Goal: Use online tool/utility: Utilize a website feature to perform a specific function

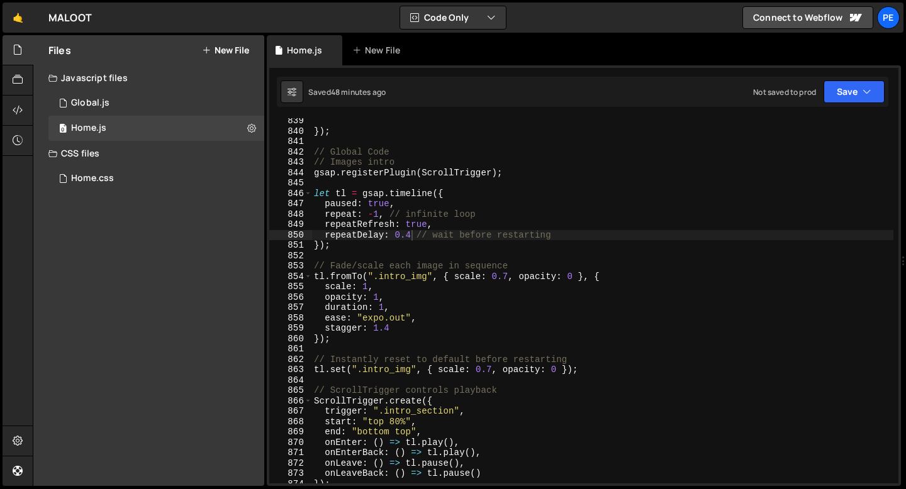
click at [10, 13] on link "🤙" at bounding box center [18, 18] width 31 height 30
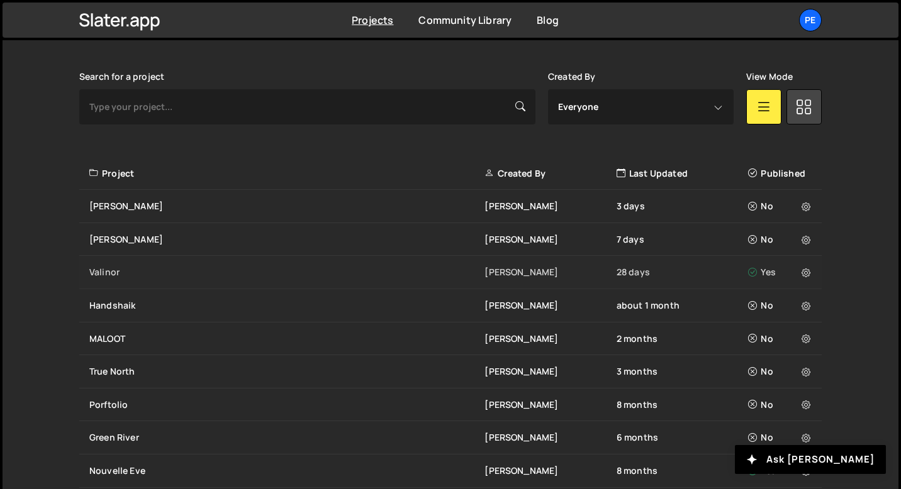
scroll to position [428, 0]
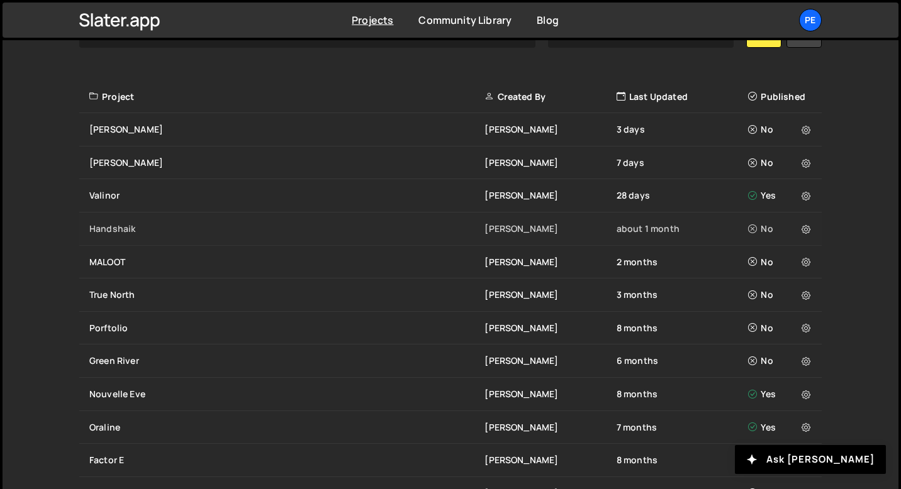
click at [112, 218] on div "Handshaik Eliot BESSON about 1 month No" at bounding box center [450, 229] width 742 height 33
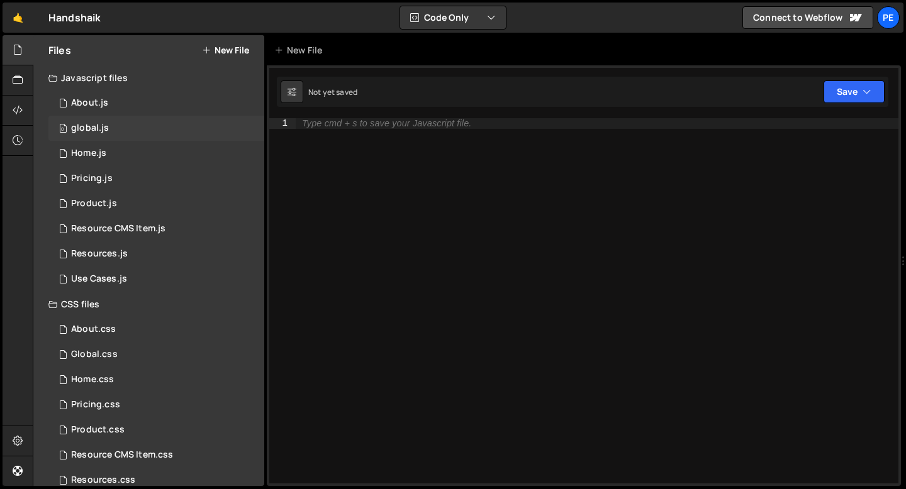
click at [130, 136] on div "0 global.js 0" at bounding box center [156, 128] width 216 height 25
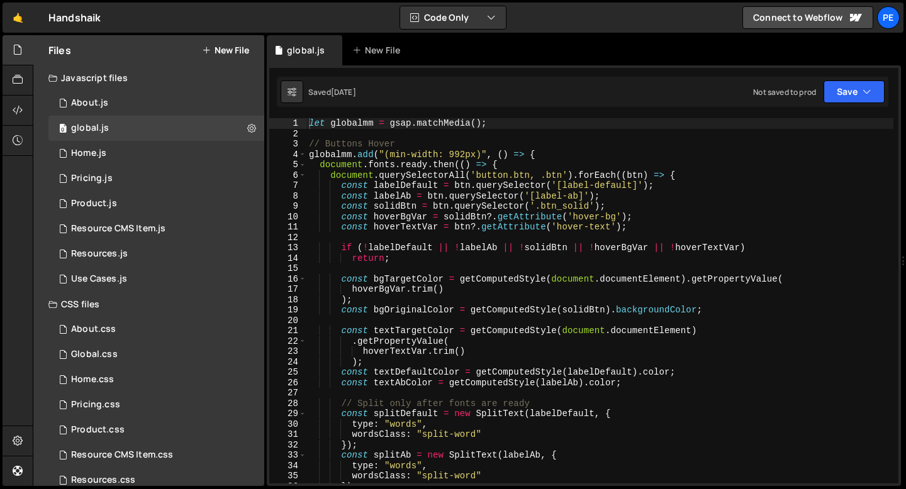
type textarea "return;"
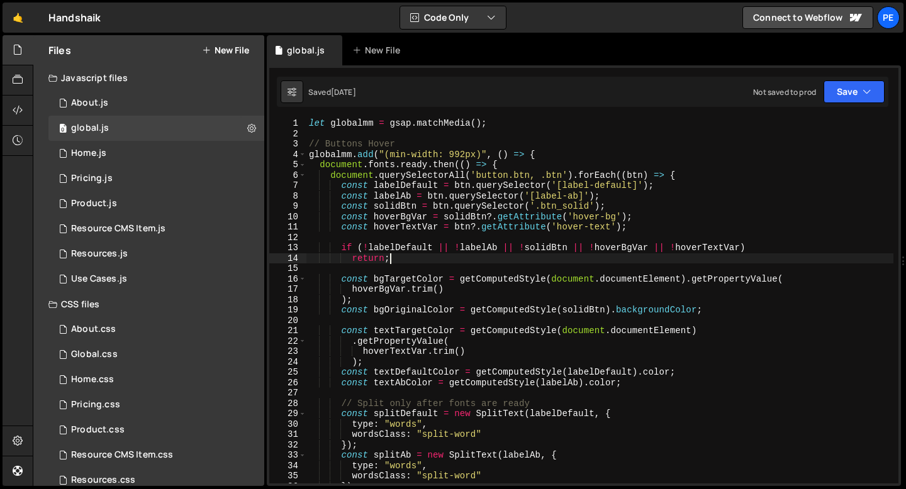
click at [401, 258] on div "let globalmm = gsap . matchMedia ( ) ; // Buttons Hover globalmm . add ( "(min-…" at bounding box center [599, 311] width 587 height 386
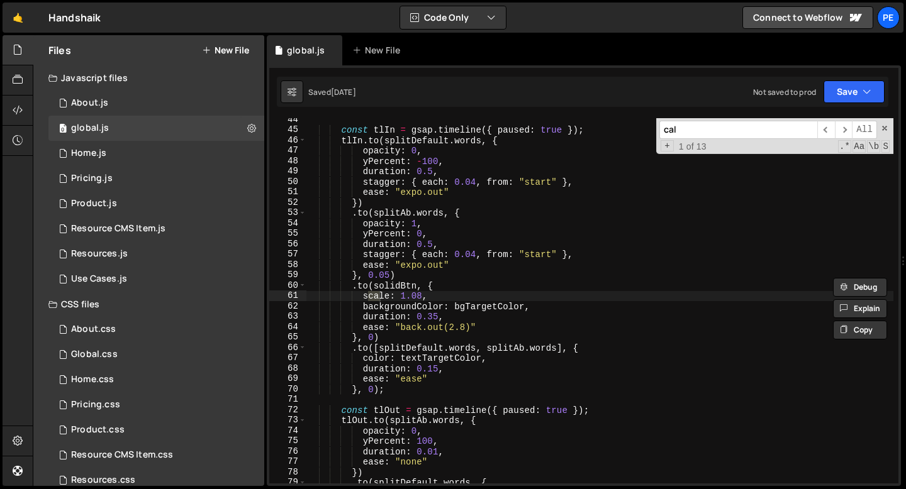
scroll to position [450, 0]
type input "cal"
click at [847, 130] on span "​" at bounding box center [844, 130] width 18 height 18
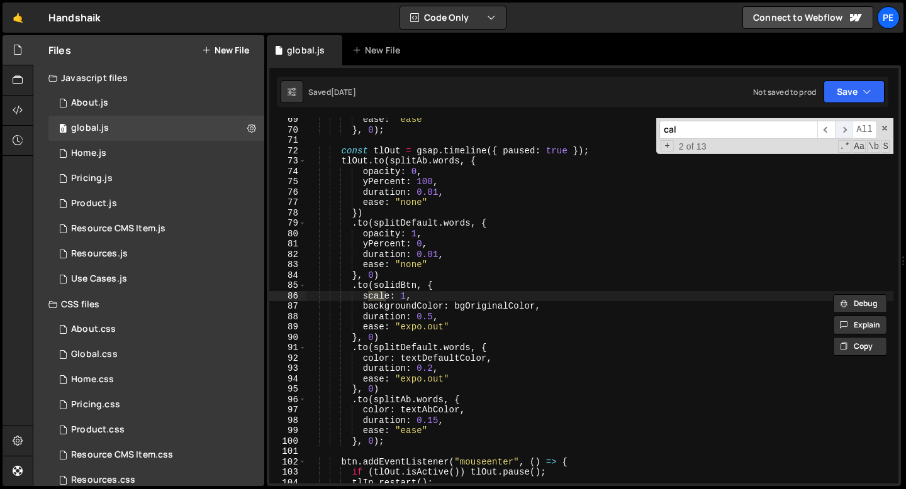
click at [847, 130] on span "​" at bounding box center [844, 130] width 18 height 18
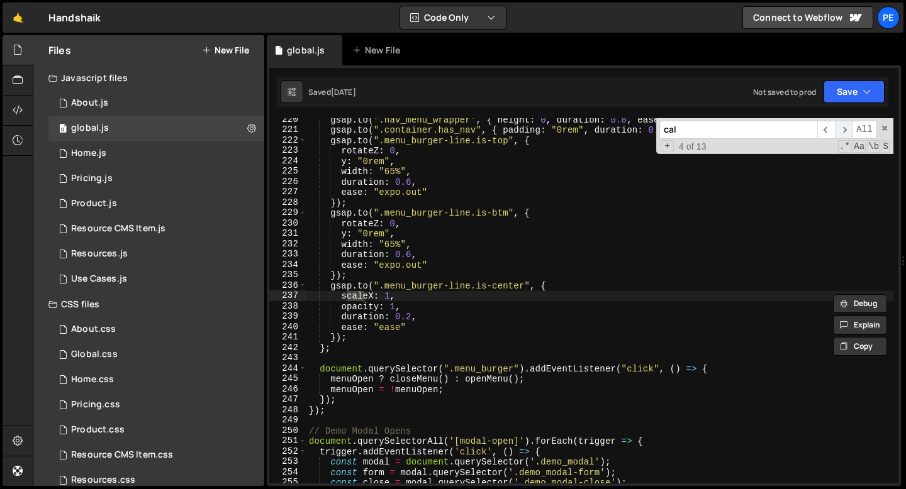
click at [847, 130] on span "​" at bounding box center [844, 130] width 18 height 18
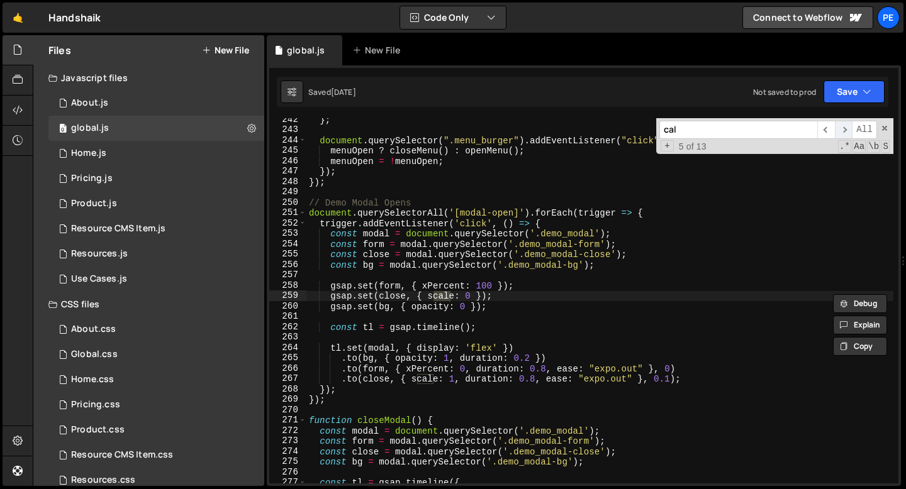
click at [847, 130] on span "​" at bounding box center [844, 130] width 18 height 18
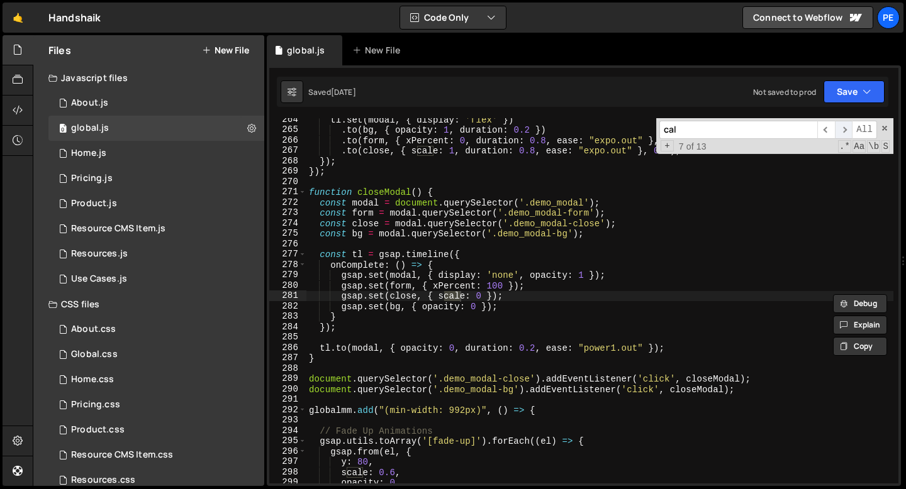
click at [847, 130] on span "​" at bounding box center [844, 130] width 18 height 18
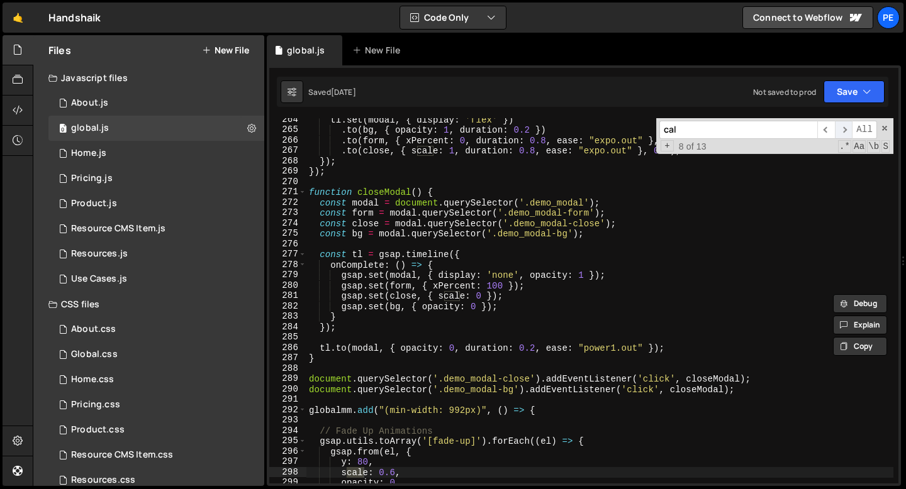
click at [847, 130] on span "​" at bounding box center [844, 130] width 18 height 18
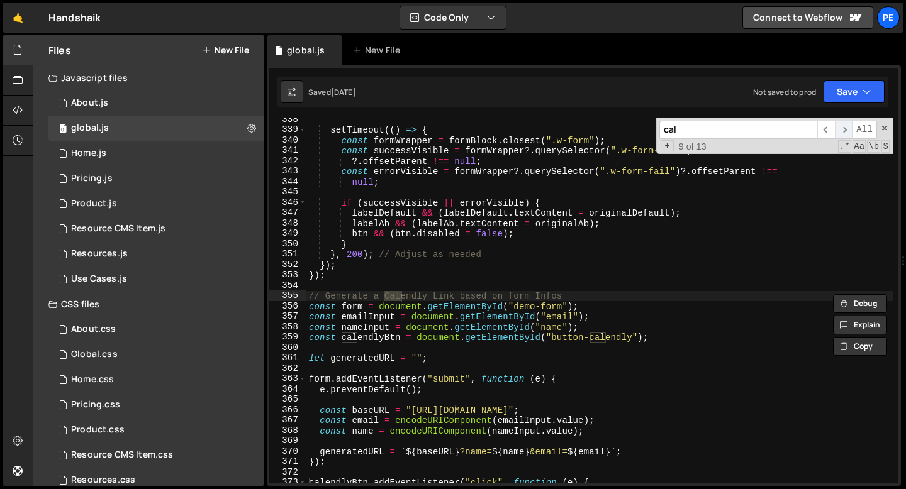
click at [847, 130] on span "​" at bounding box center [844, 130] width 18 height 18
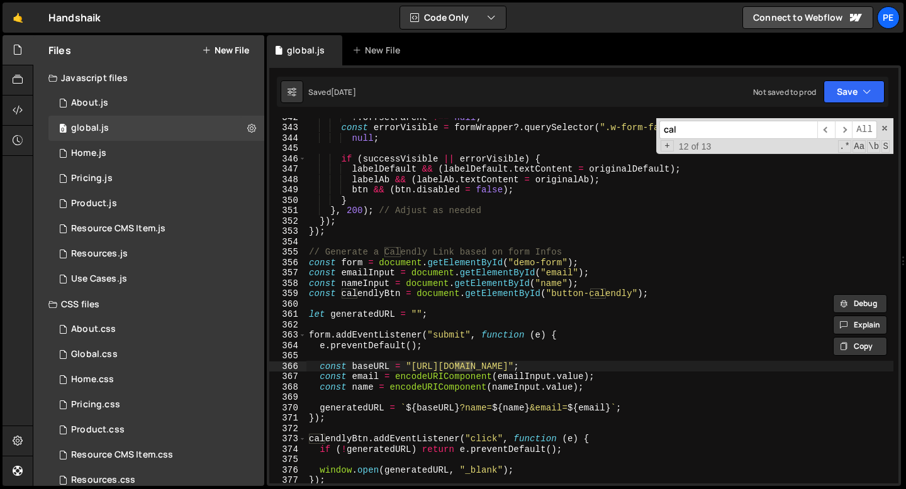
scroll to position [3547, 0]
click at [547, 363] on div "?. offsetParent !== null ; const errorVisible = formWrapper ?. querySelector ( …" at bounding box center [599, 304] width 587 height 386
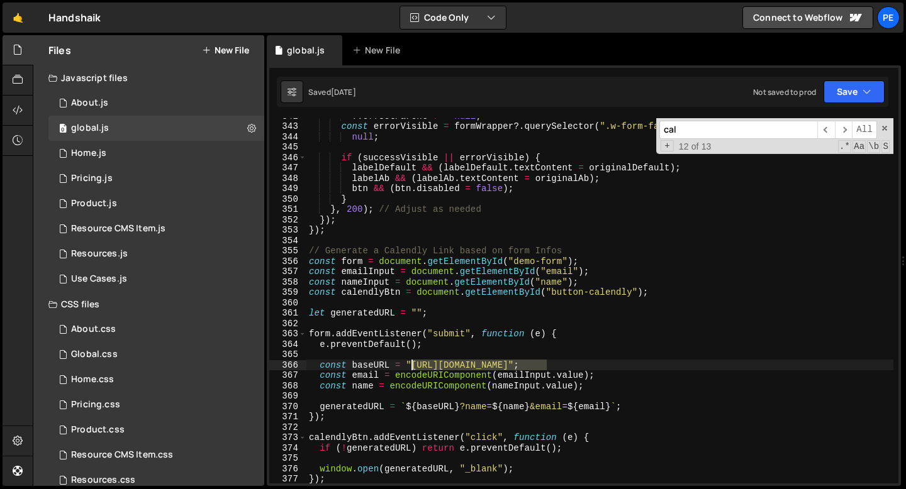
drag, startPoint x: 546, startPoint y: 363, endPoint x: 413, endPoint y: 362, distance: 132.7
click at [413, 362] on div "?. offsetParent !== null ; const errorVisible = formWrapper ?. querySelector ( …" at bounding box center [599, 304] width 587 height 386
paste textarea "josh."
type textarea "const baseURL = "https://cal.com/josh.handshaik";"
click at [858, 89] on button "Save" at bounding box center [853, 92] width 61 height 23
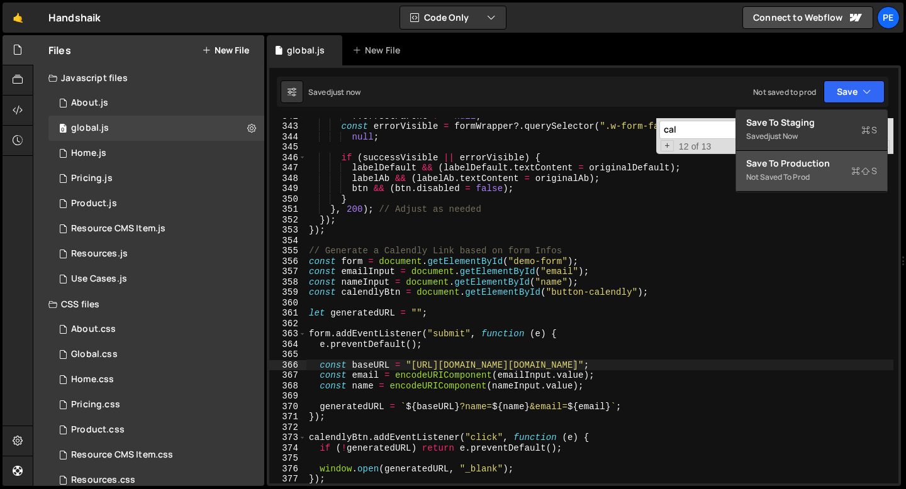
click at [786, 179] on div "Not saved to prod" at bounding box center [811, 177] width 131 height 15
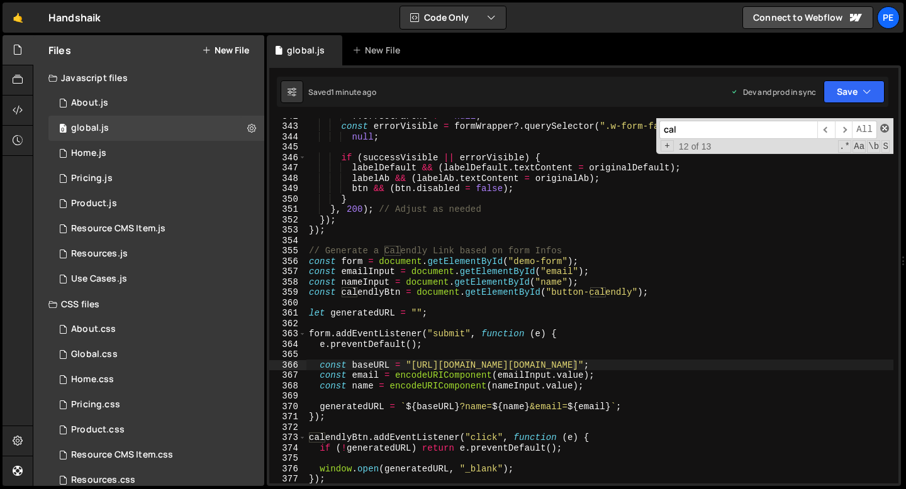
click at [885, 131] on span at bounding box center [884, 128] width 9 height 9
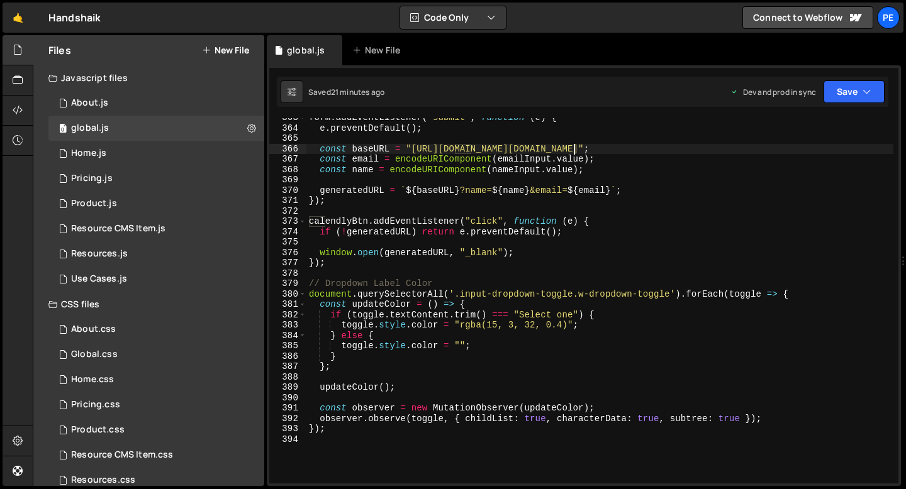
scroll to position [3836, 0]
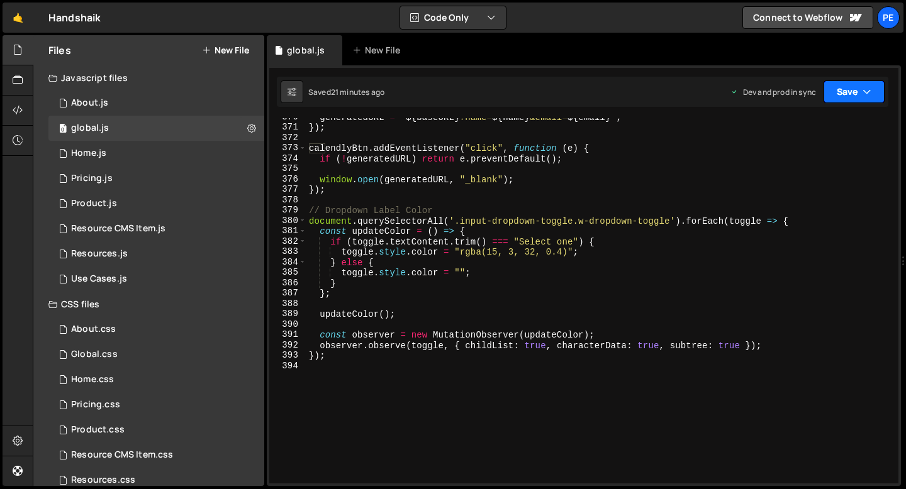
click at [854, 92] on button "Save" at bounding box center [853, 92] width 61 height 23
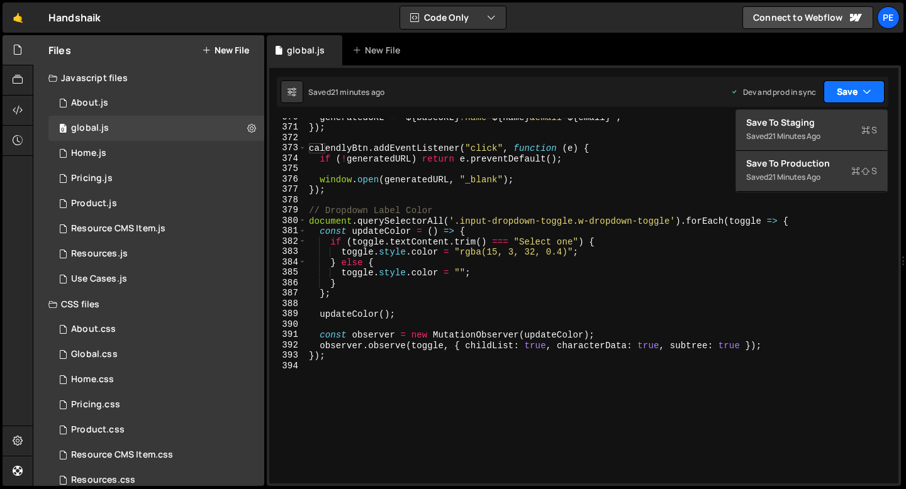
click at [854, 92] on button "Save" at bounding box center [853, 92] width 61 height 23
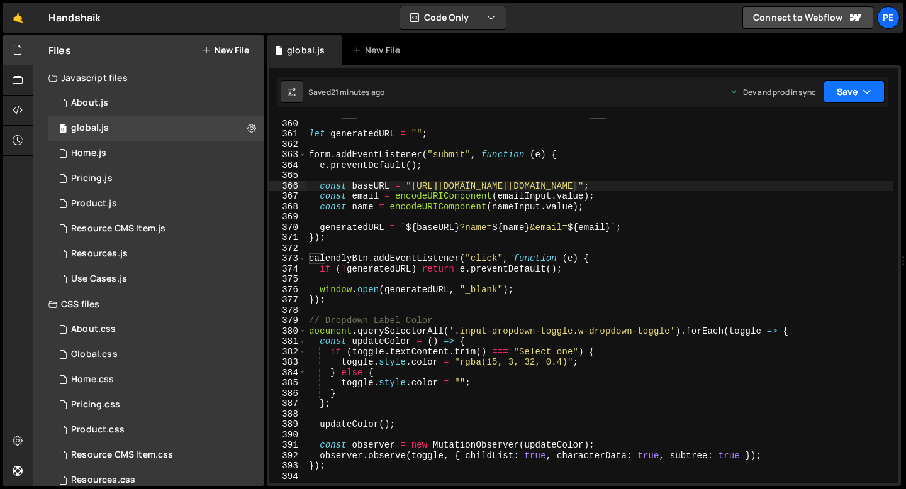
scroll to position [3610, 0]
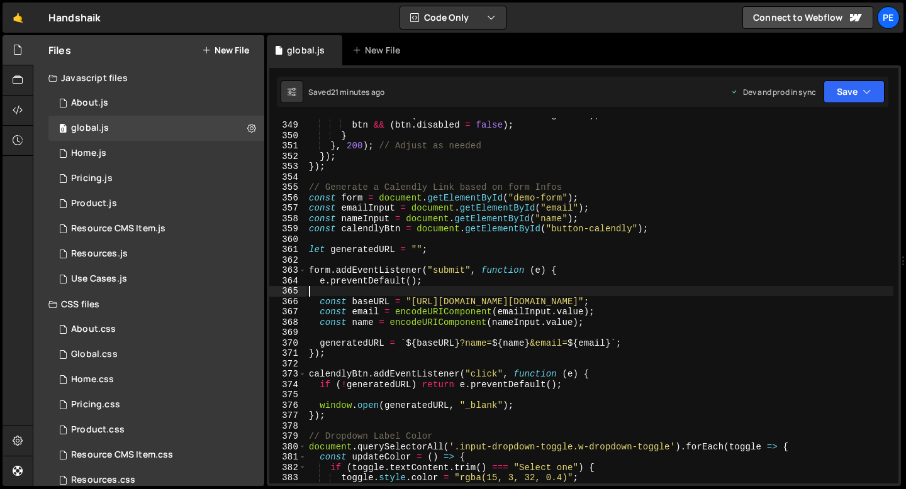
click at [489, 289] on div "labelAb && ( labelAb . textContent = originalAb ) ; btn && ( btn . disabled = f…" at bounding box center [599, 302] width 587 height 386
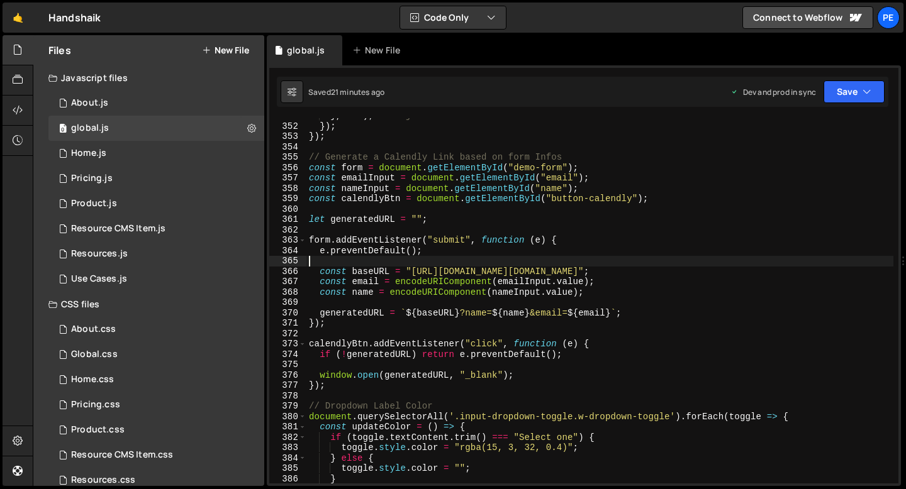
scroll to position [3640, 0]
drag, startPoint x: 492, startPoint y: 270, endPoint x: 454, endPoint y: 272, distance: 38.5
click at [454, 272] on div "} , 200 ) ; // Adjust as needed }) ; }) ; // Generate a Calendly Link based on …" at bounding box center [599, 304] width 587 height 386
type textarea "const baseURL = "https://cal.com/josh.handshaik";"
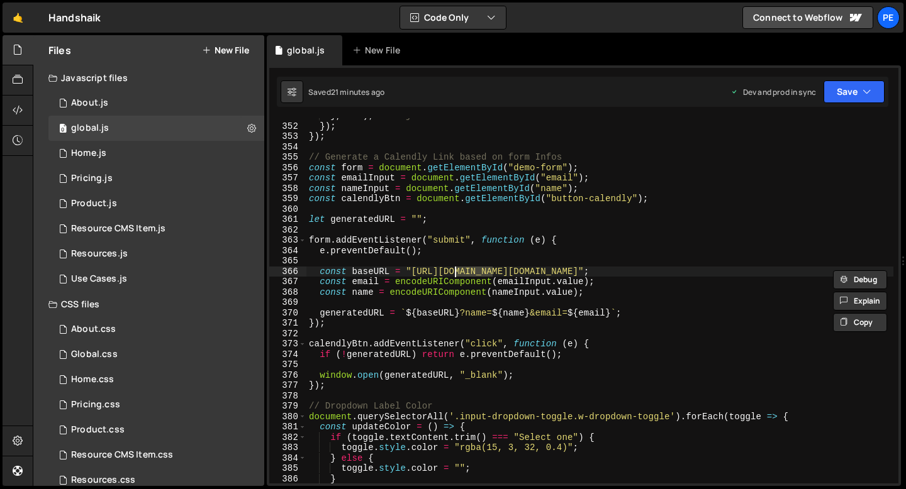
type input "cal.com"
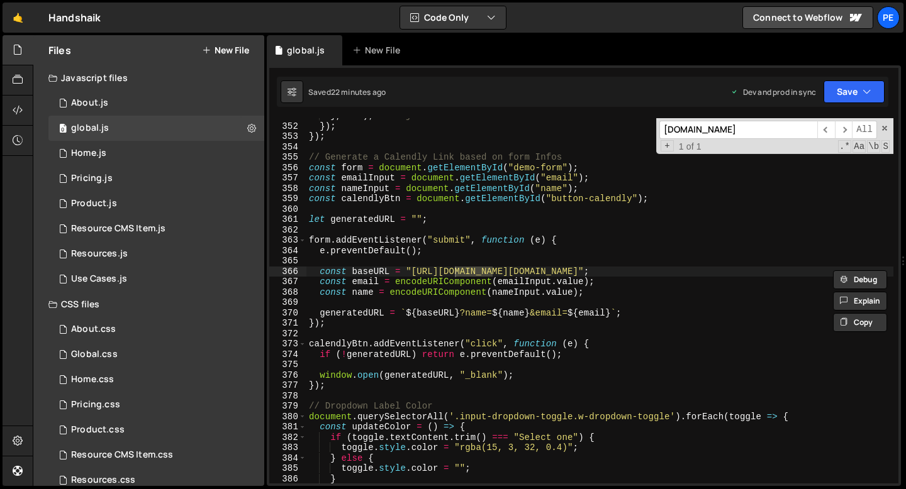
type textarea "e.preventDefault();"
click at [469, 250] on div "} , 200 ) ; // Adjust as needed }) ; }) ; // Generate a Calendly Link based on …" at bounding box center [599, 304] width 587 height 386
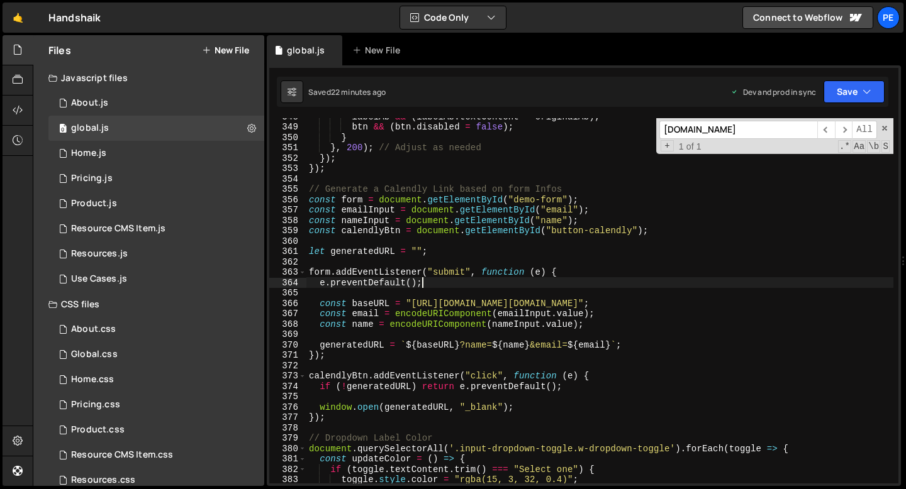
scroll to position [3589, 0]
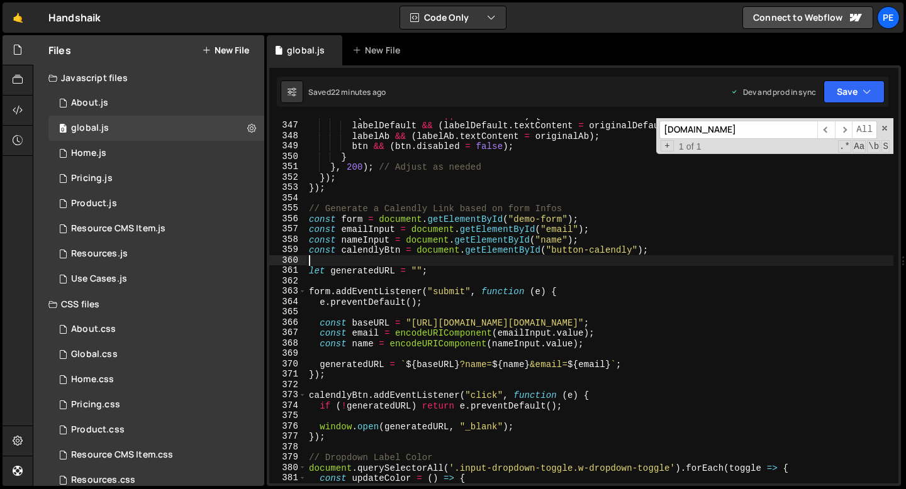
click at [398, 258] on div "if ( successVisible || errorVisible ) { labelDefault && ( labelDefault . textCo…" at bounding box center [599, 303] width 587 height 386
click at [398, 262] on div "if ( successVisible || errorVisible ) { labelDefault && ( labelDefault . textCo…" at bounding box center [599, 303] width 587 height 386
click at [442, 271] on div "if ( successVisible || errorVisible ) { labelDefault && ( labelDefault . textCo…" at bounding box center [599, 303] width 587 height 386
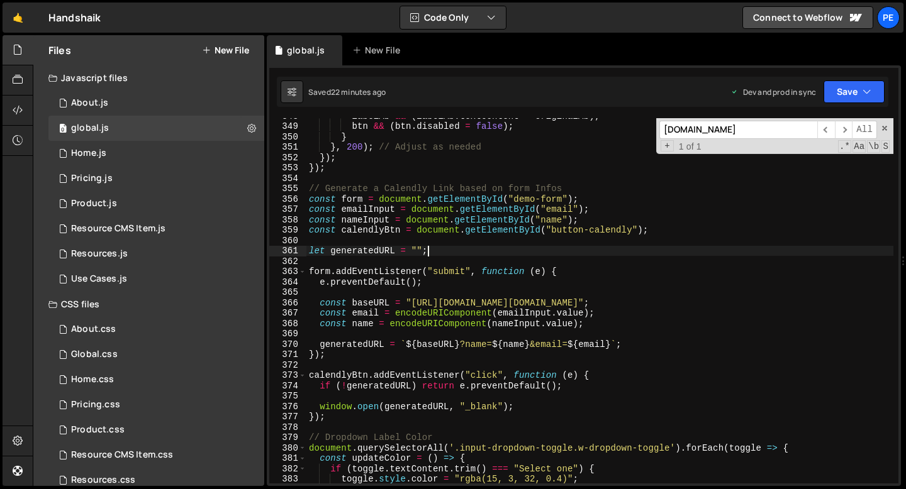
scroll to position [3610, 0]
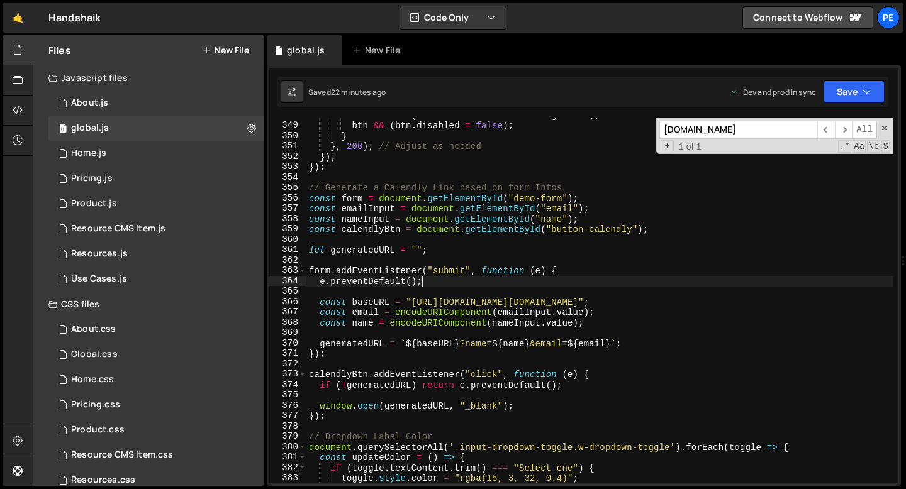
click at [457, 285] on div "labelAb && ( labelAb . textContent = originalAb ) ; btn && ( btn . disabled = f…" at bounding box center [599, 303] width 587 height 386
type textarea "e.preventDefault();"
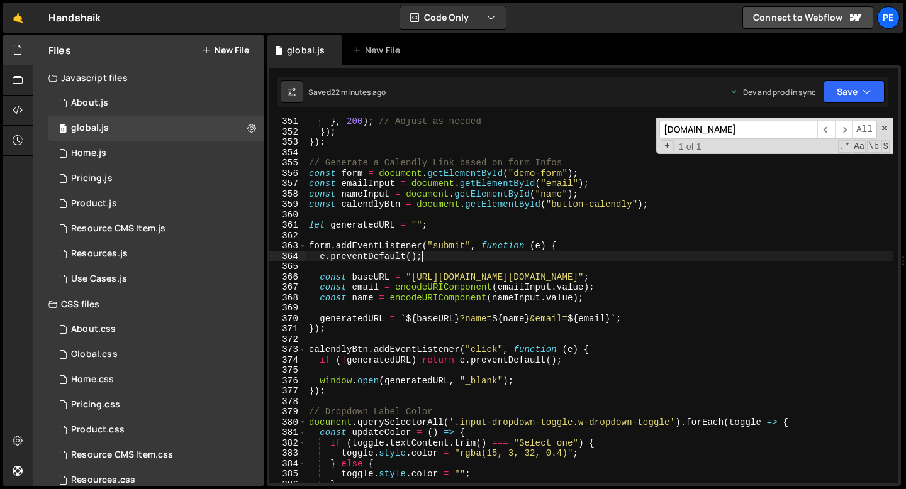
click at [447, 305] on div "} , 200 ) ; // Adjust as needed }) ; }) ; // Generate a Calendly Link based on …" at bounding box center [599, 309] width 587 height 386
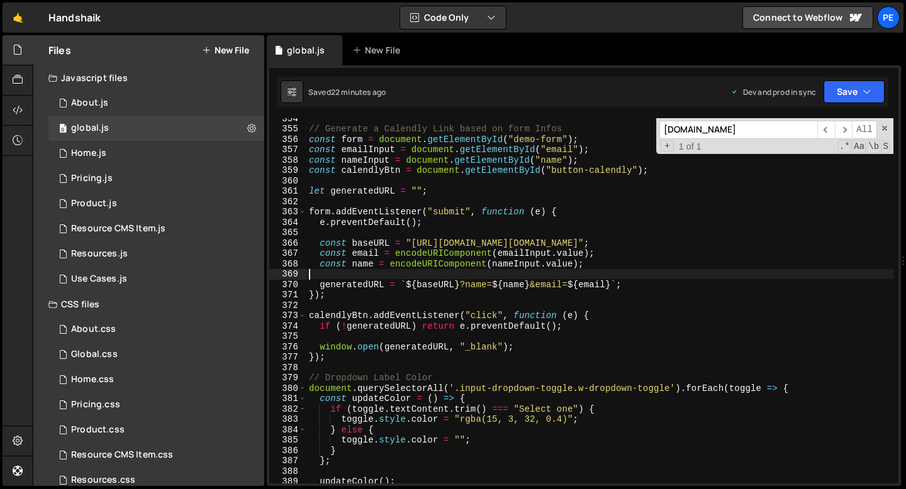
click at [396, 307] on div "// Generate a Calendly Link based on form Infos const form = document . getElem…" at bounding box center [599, 306] width 587 height 386
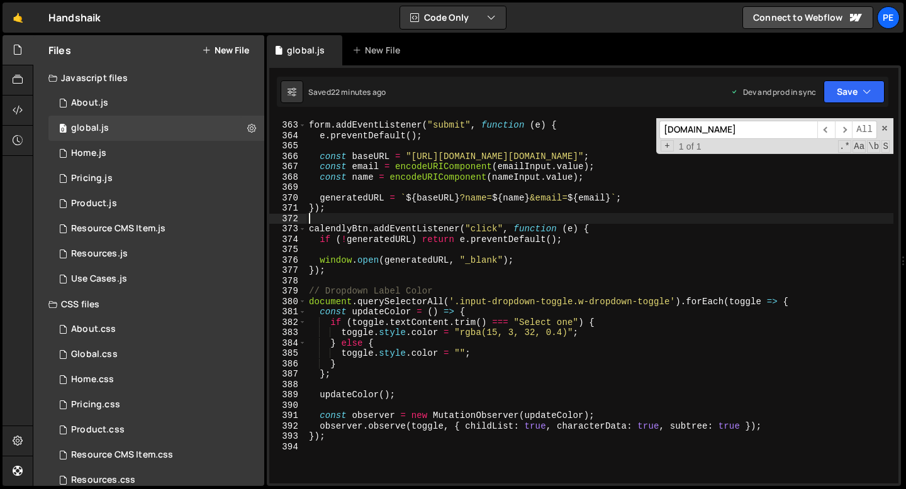
scroll to position [3756, 0]
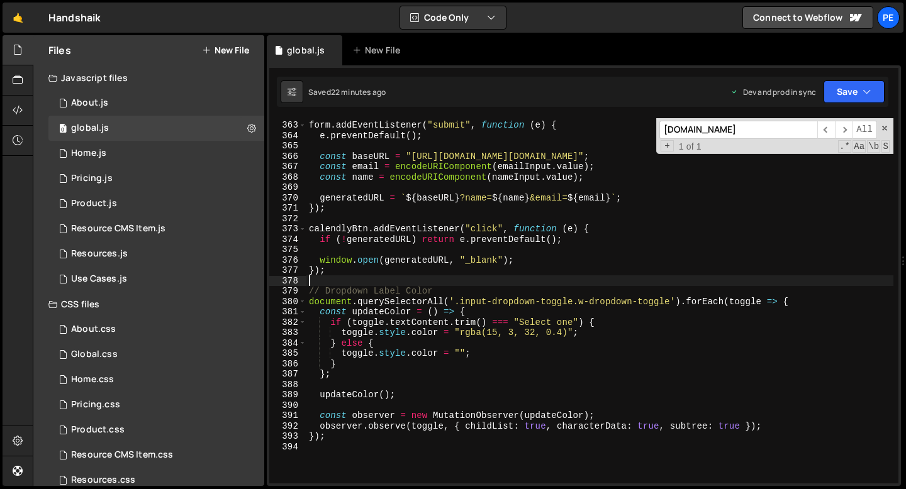
click at [351, 278] on div "form . addEventListener ( "submit" , function ( e ) { e . preventDefault ( ) ; …" at bounding box center [599, 302] width 587 height 386
click at [552, 172] on div "form . addEventListener ( "submit" , function ( e ) { e . preventDefault ( ) ; …" at bounding box center [599, 302] width 587 height 386
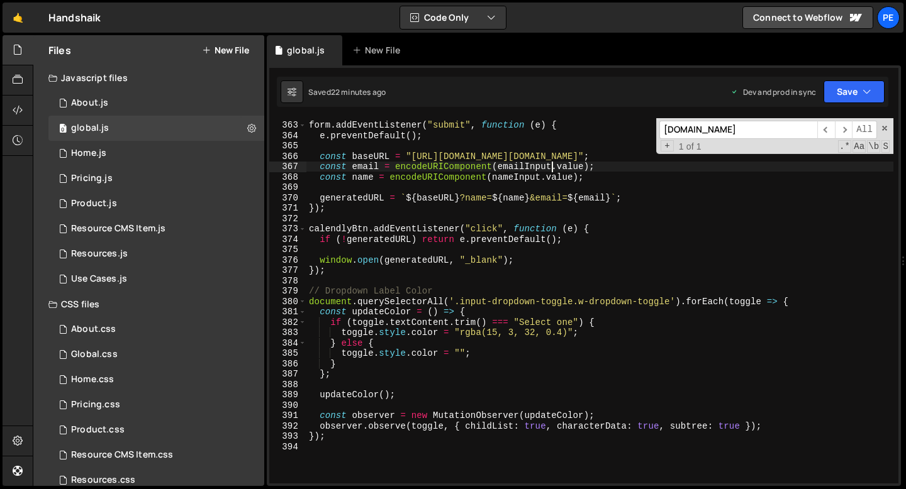
click at [557, 202] on div "form . addEventListener ( "submit" , function ( e ) { e . preventDefault ( ) ; …" at bounding box center [599, 302] width 587 height 386
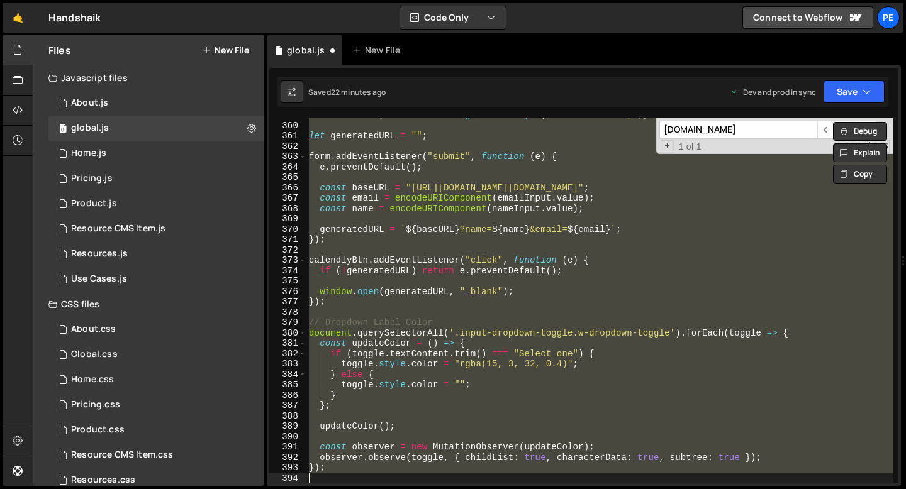
scroll to position [3724, 0]
click at [535, 271] on div "const calendlyBtn = document . getElementById ( "button-calendly" ) ; let gener…" at bounding box center [599, 301] width 587 height 366
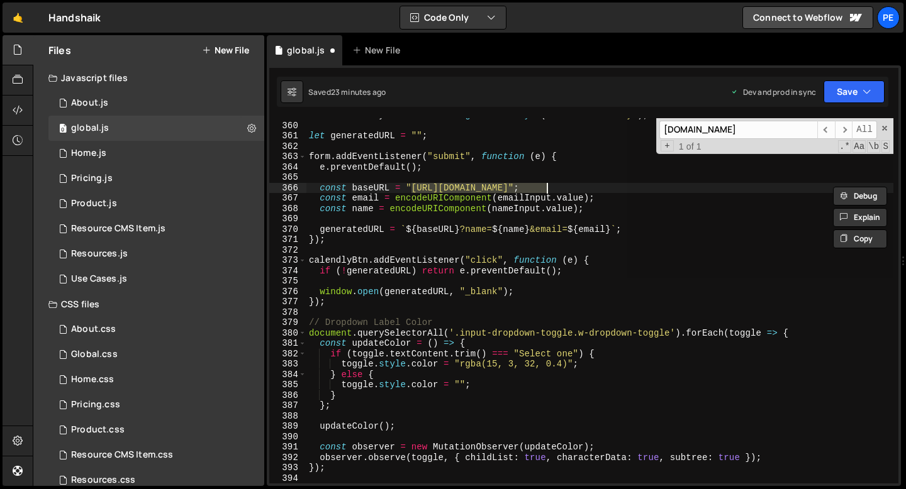
click at [498, 187] on div "const calendlyBtn = document . getElementById ( "button-calendly" ) ; let gener…" at bounding box center [599, 301] width 587 height 366
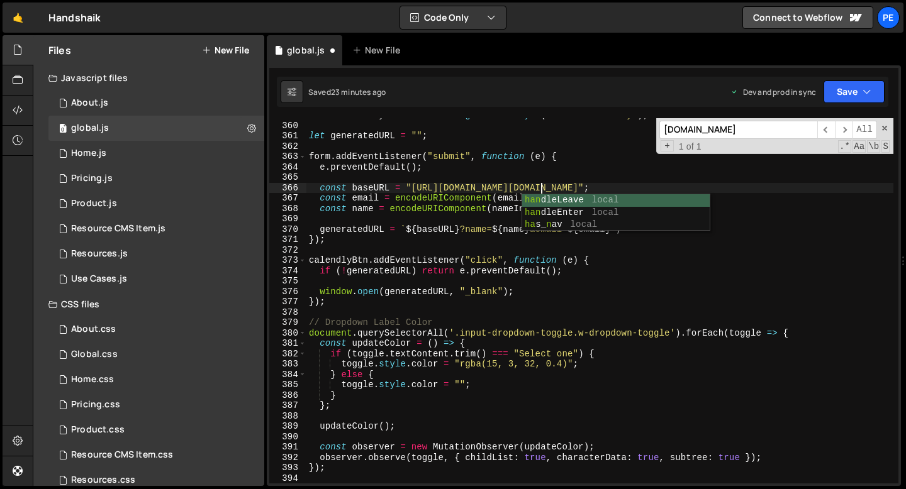
scroll to position [0, 16]
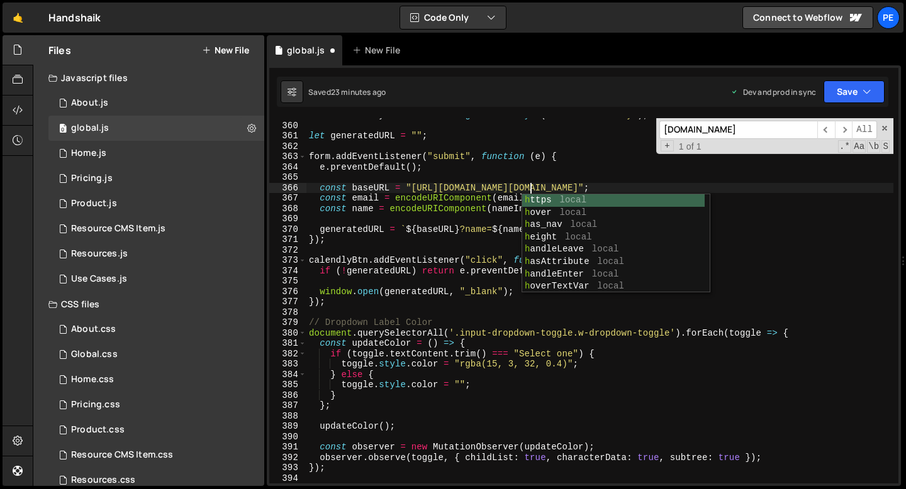
type textarea "const baseURL = "https://cal.com/josh.handshaik";"
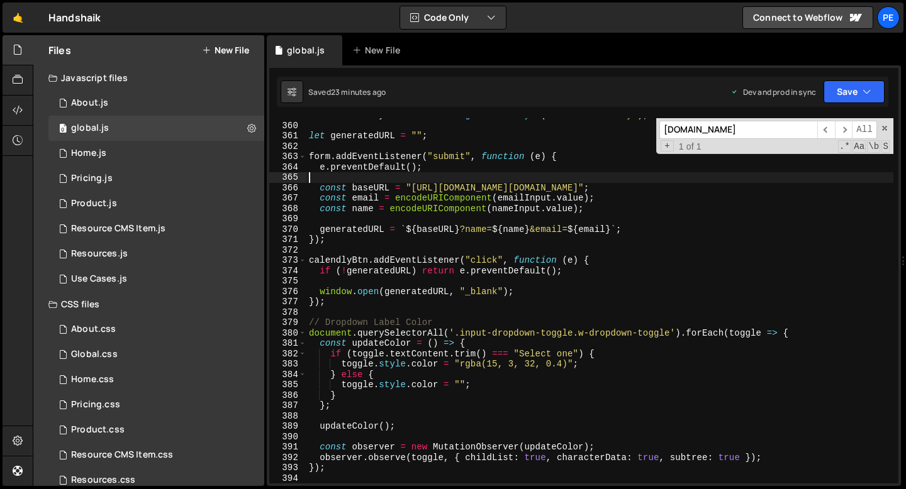
click at [473, 176] on div "const calendlyBtn = document . getElementById ( "button-calendly" ) ; let gener…" at bounding box center [599, 303] width 587 height 386
click at [496, 222] on div "const calendlyBtn = document . getElementById ( "button-calendly" ) ; let gener…" at bounding box center [599, 303] width 587 height 386
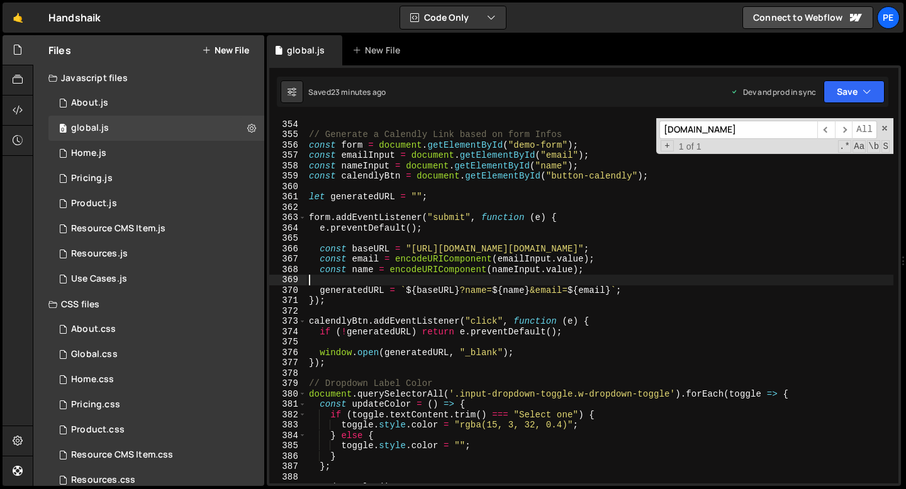
scroll to position [3650, 0]
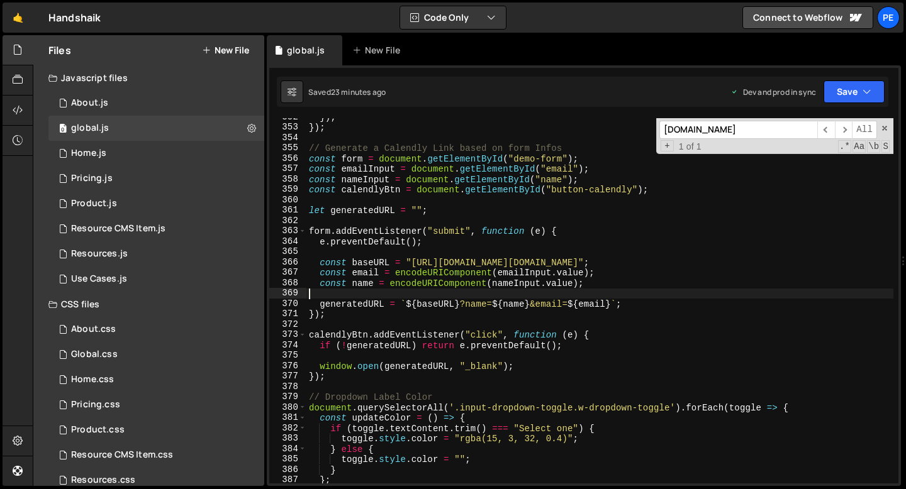
click at [486, 211] on div "}) ; }) ; // Generate a Calendly Link based on form Infos const form = document…" at bounding box center [599, 305] width 587 height 386
type textarea "let generatedURL = "";"
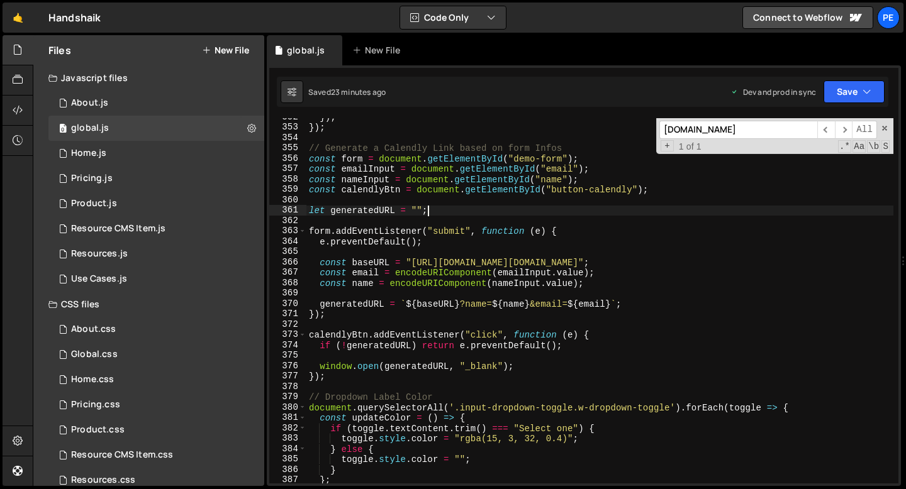
click at [476, 218] on div "}) ; }) ; // Generate a Calendly Link based on form Infos const form = document…" at bounding box center [599, 305] width 587 height 386
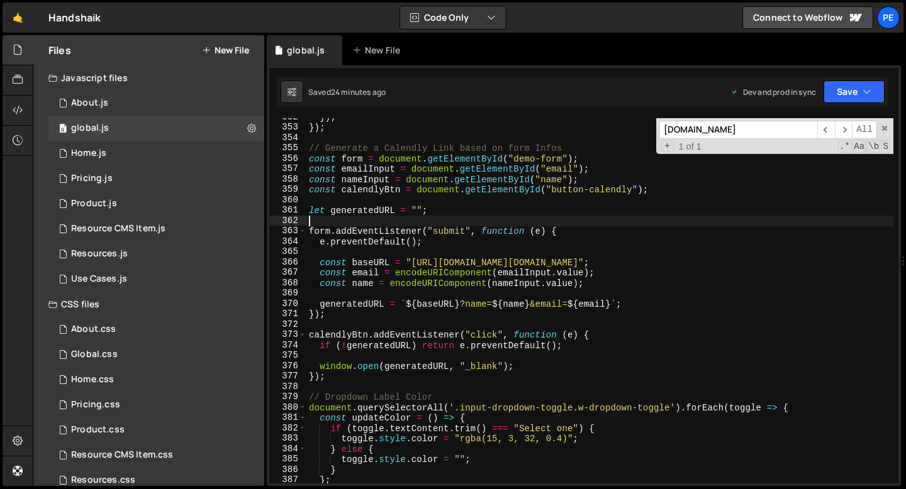
click at [447, 250] on div "}) ; }) ; // Generate a Calendly Link based on form Infos const form = document…" at bounding box center [599, 305] width 587 height 386
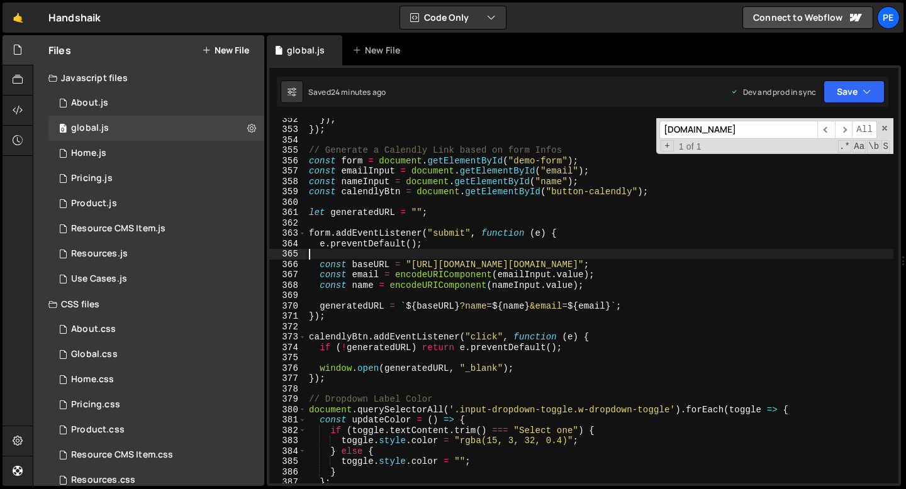
scroll to position [3645, 0]
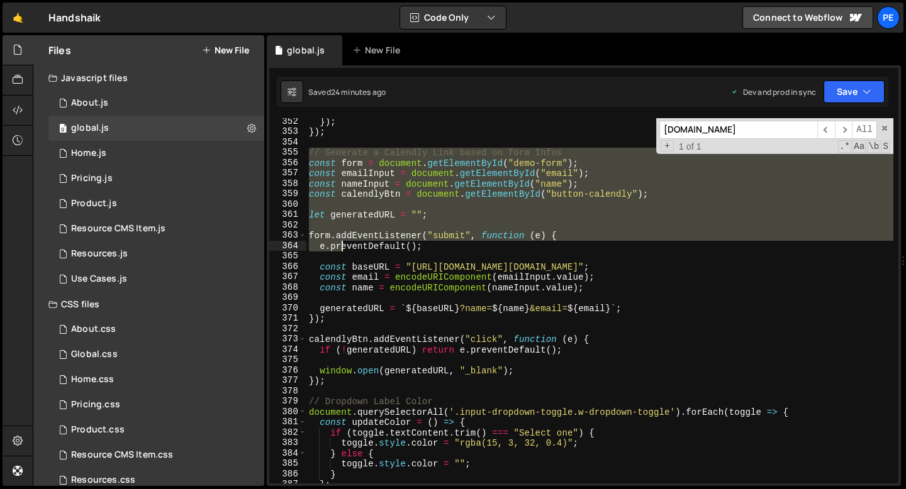
drag, startPoint x: 306, startPoint y: 151, endPoint x: 343, endPoint y: 242, distance: 98.5
click at [343, 242] on div "}) ; }) ; // Generate a Calendly Link based on form Infos const form = document…" at bounding box center [599, 309] width 587 height 386
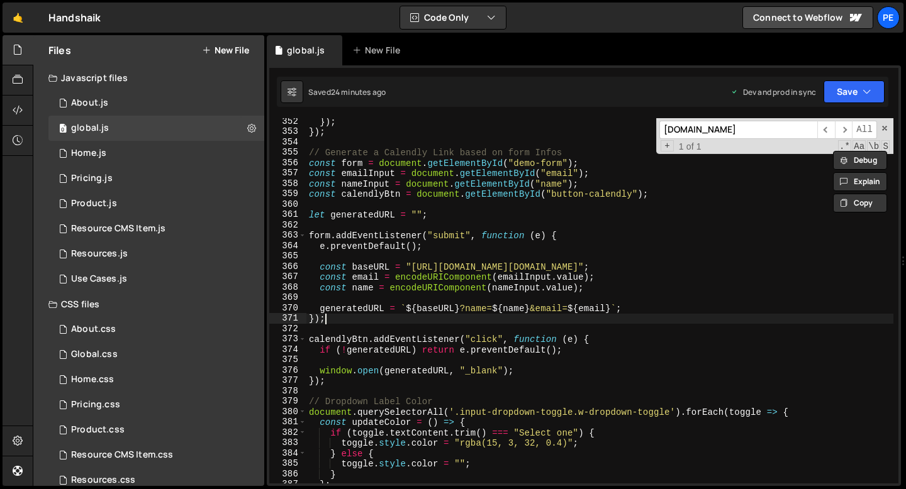
click at [427, 322] on div "}) ; }) ; // Generate a Calendly Link based on form Infos const form = document…" at bounding box center [599, 309] width 587 height 386
type textarea "});"
click at [855, 96] on button "Save" at bounding box center [853, 92] width 61 height 23
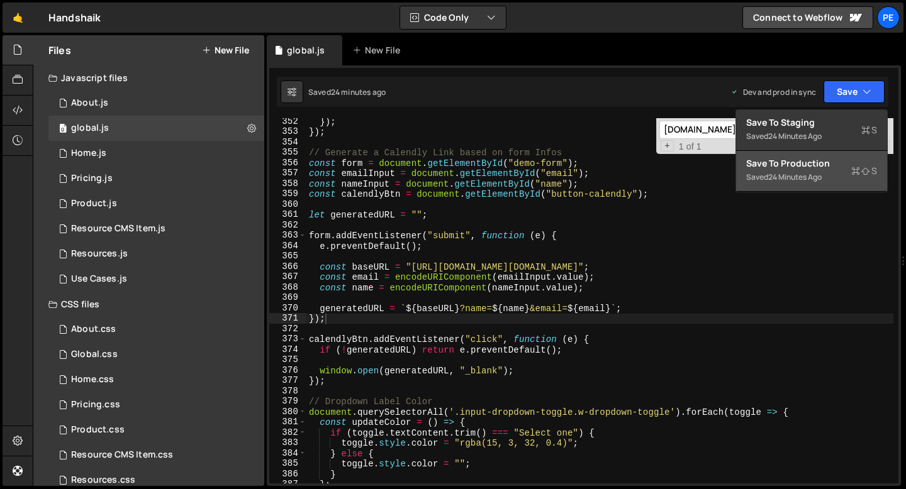
click at [799, 174] on div "24 minutes ago" at bounding box center [794, 177] width 53 height 11
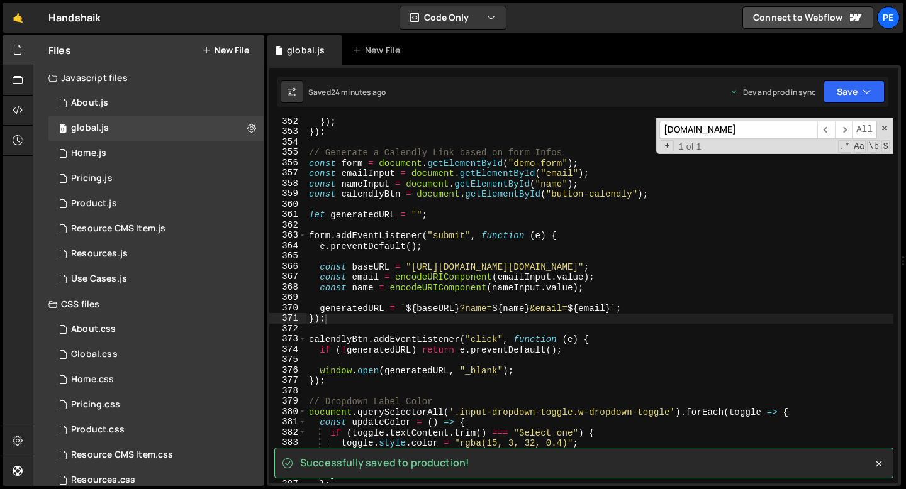
click at [550, 254] on div "}) ; }) ; // Generate a Calendly Link based on form Infos const form = document…" at bounding box center [599, 309] width 587 height 386
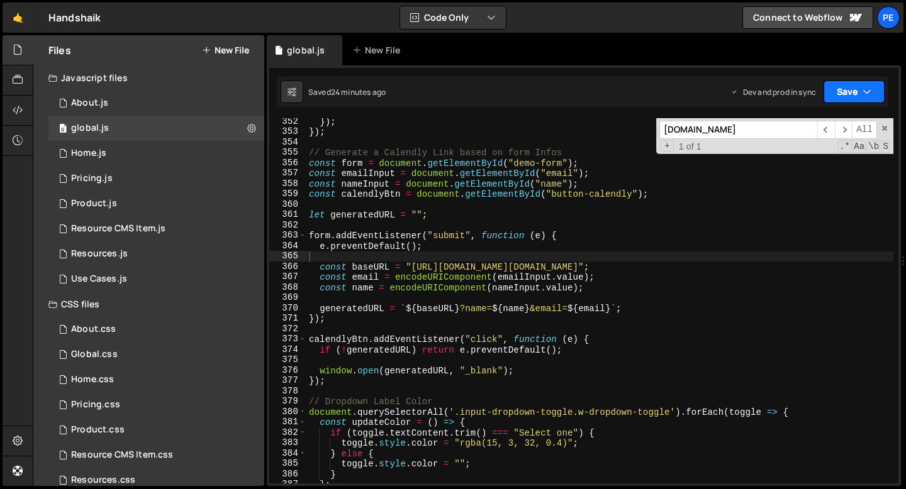
click at [837, 91] on button "Save" at bounding box center [853, 92] width 61 height 23
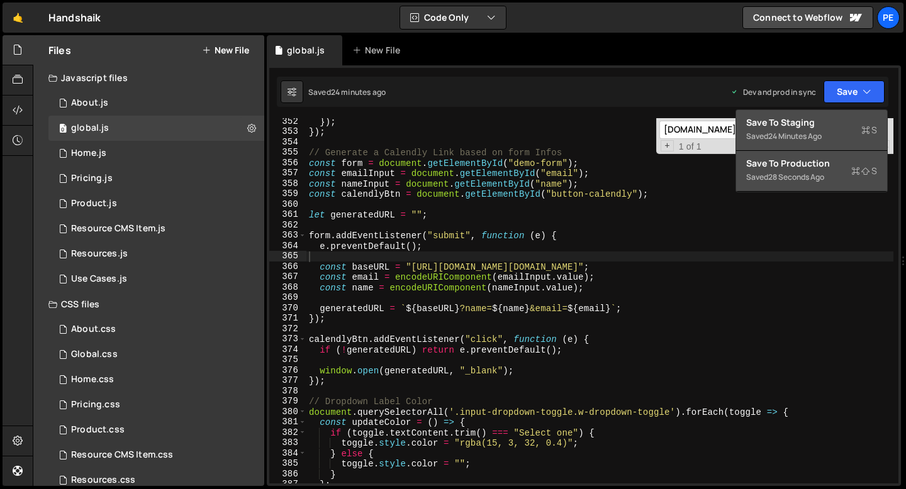
click at [811, 138] on div "24 minutes ago" at bounding box center [794, 136] width 53 height 11
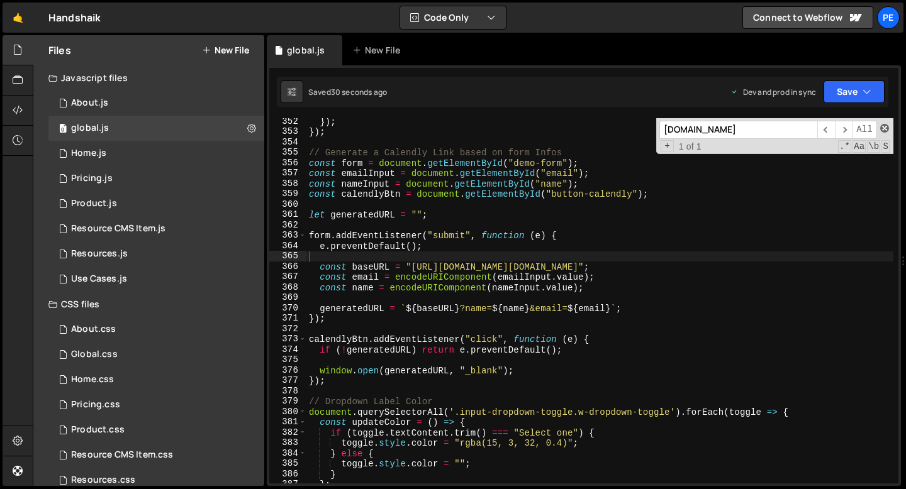
click at [884, 131] on span at bounding box center [884, 128] width 9 height 9
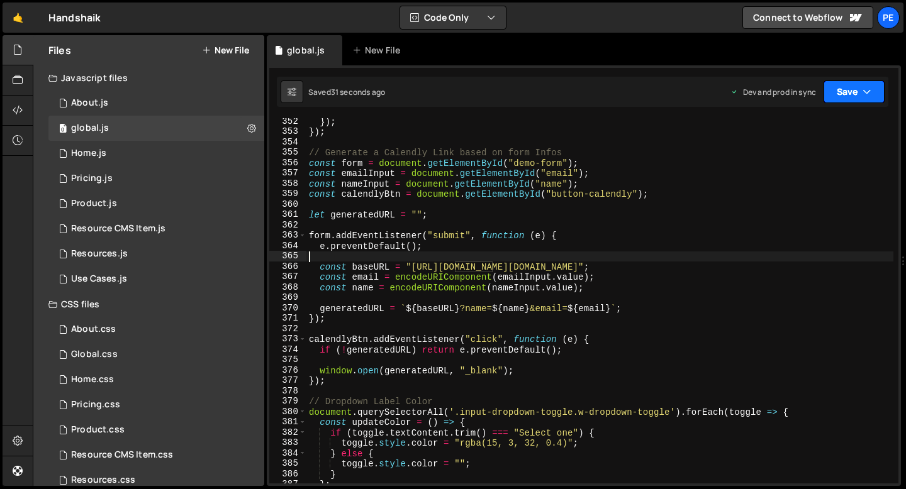
click at [853, 89] on button "Save" at bounding box center [853, 92] width 61 height 23
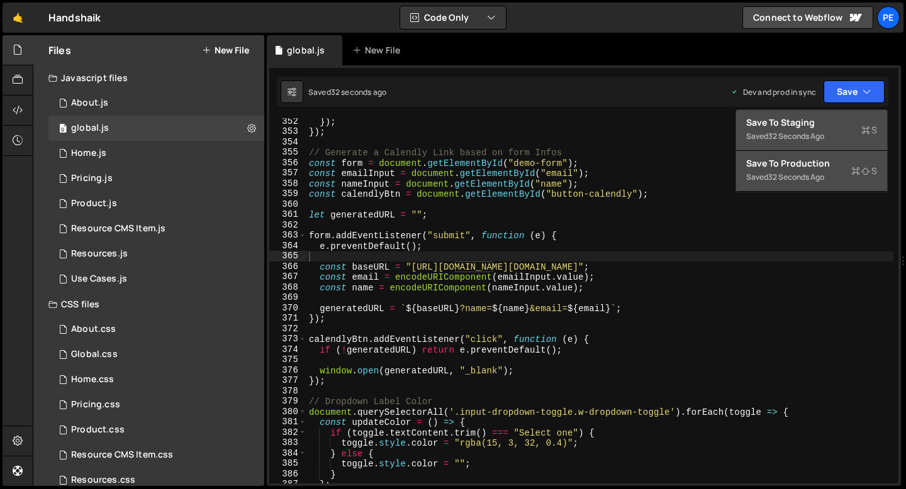
click at [801, 172] on div "32 seconds ago" at bounding box center [796, 177] width 56 height 11
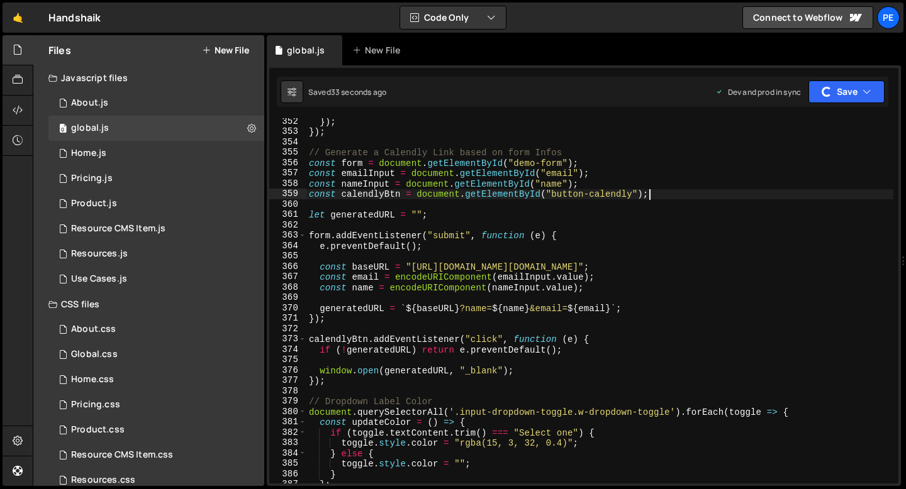
click at [709, 190] on div "}) ; }) ; // Generate a Calendly Link based on form Infos const form = document…" at bounding box center [599, 309] width 587 height 386
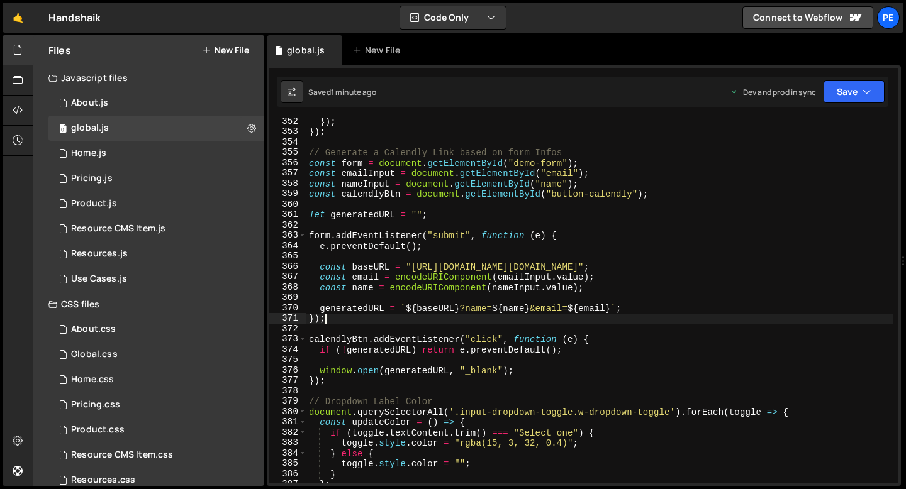
click at [447, 319] on div "}) ; }) ; // Generate a Calendly Link based on form Infos const form = document…" at bounding box center [599, 309] width 587 height 386
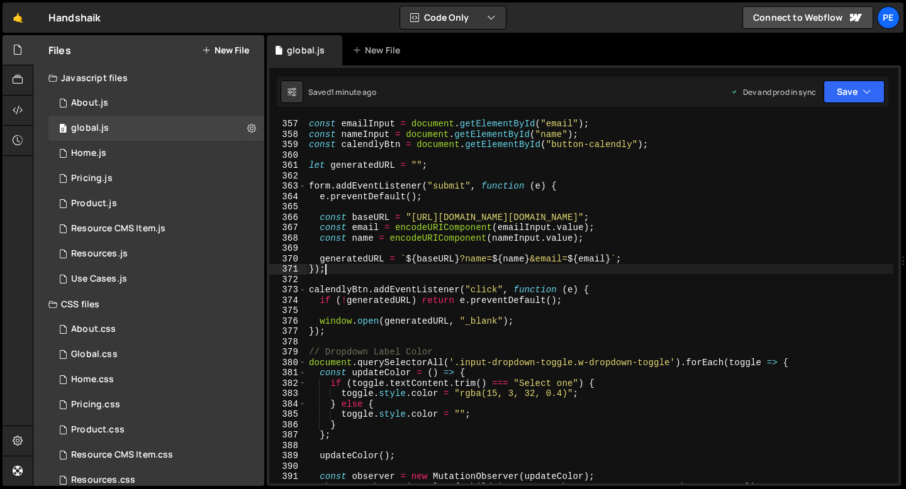
scroll to position [3686, 0]
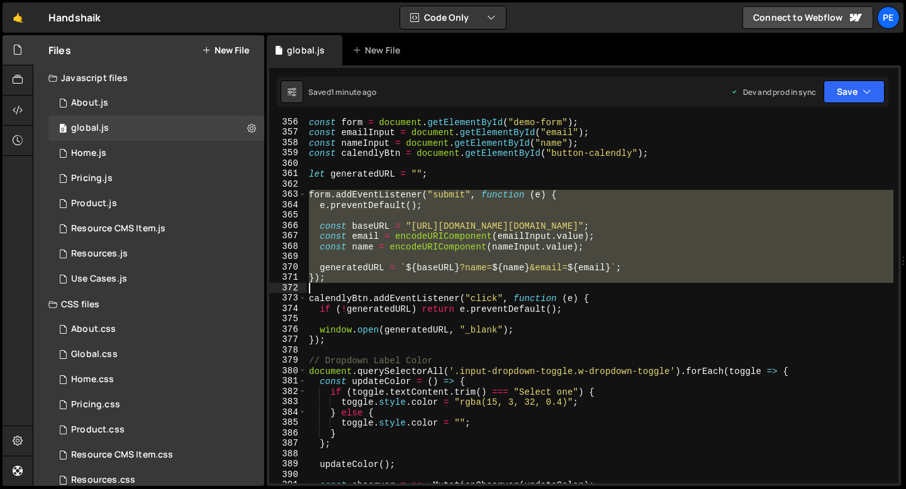
drag, startPoint x: 310, startPoint y: 194, endPoint x: 372, endPoint y: 282, distance: 108.4
click at [372, 282] on div "const form = document . getElementById ( "demo-form" ) ; const emailInput = doc…" at bounding box center [599, 310] width 587 height 386
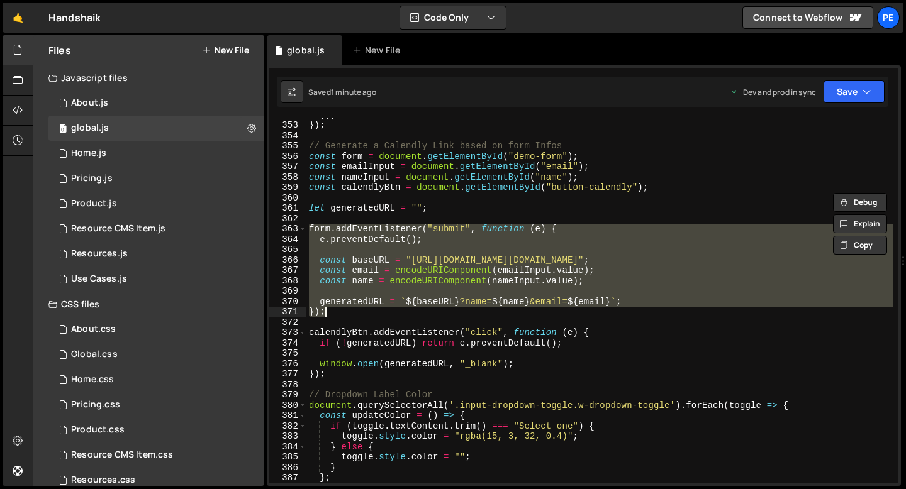
scroll to position [3641, 0]
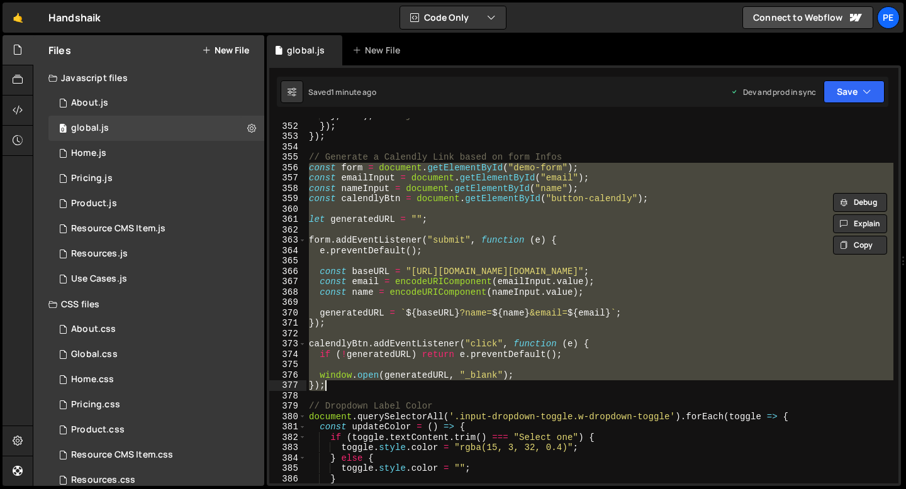
drag, startPoint x: 310, startPoint y: 167, endPoint x: 362, endPoint y: 386, distance: 224.5
click at [362, 386] on div "} , 200 ) ; // Adjust as needed }) ; }) ; // Generate a Calendly Link based on …" at bounding box center [599, 304] width 587 height 386
click at [372, 246] on div "} , 200 ) ; // Adjust as needed }) ; }) ; // Generate a Calendly Link based on …" at bounding box center [599, 301] width 587 height 366
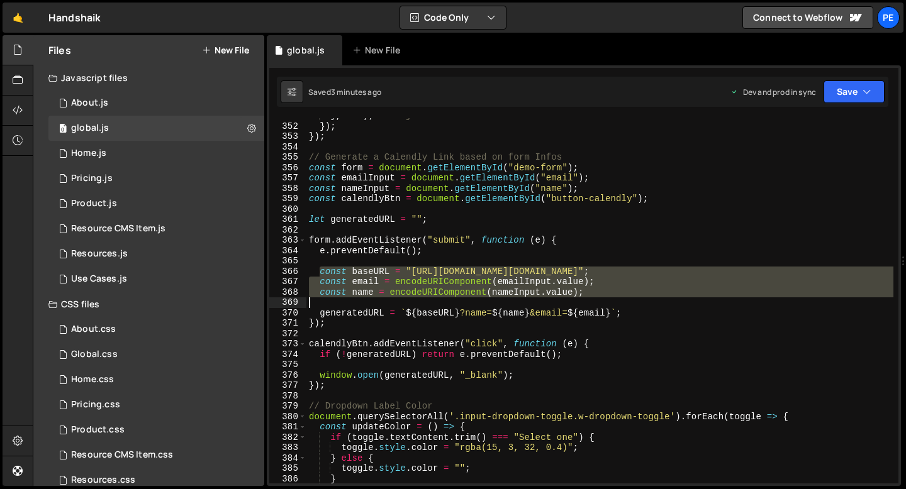
drag, startPoint x: 321, startPoint y: 272, endPoint x: 594, endPoint y: 298, distance: 274.2
click at [594, 298] on div "} , 200 ) ; // Adjust as needed }) ; }) ; // Generate a Calendly Link based on …" at bounding box center [599, 304] width 587 height 386
paste textarea "generatedURL = `${encodeURI(baseURL)}?name=${name}&email=${email}`;"
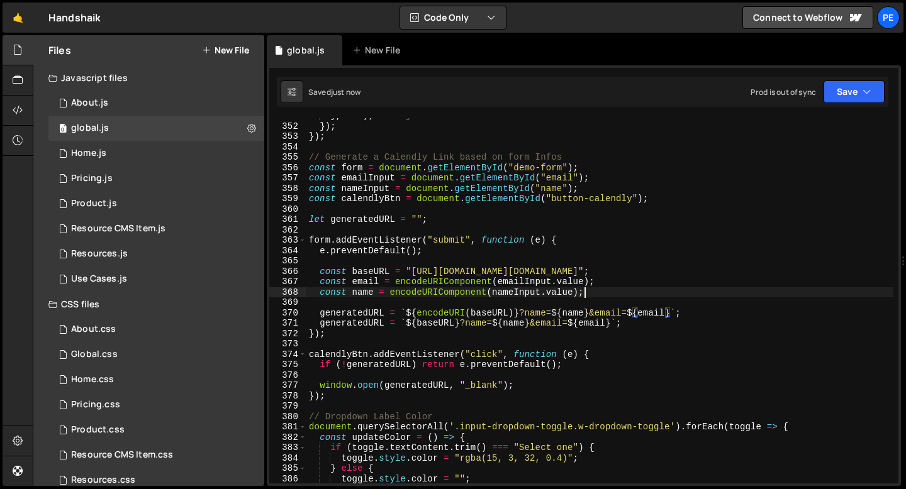
click at [594, 296] on div "} , 200 ) ; // Adjust as needed }) ; }) ; // Generate a Calendly Link based on …" at bounding box center [599, 304] width 587 height 386
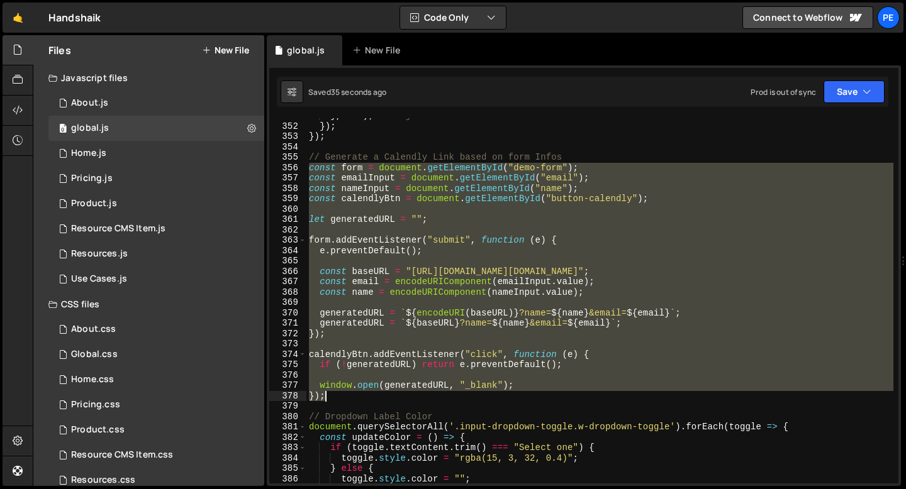
drag, startPoint x: 310, startPoint y: 168, endPoint x: 362, endPoint y: 398, distance: 236.1
click at [362, 398] on div "} , 200 ) ; // Adjust as needed }) ; }) ; // Generate a Calendly Link based on …" at bounding box center [599, 304] width 587 height 386
type textarea "window.open(generatedURL, "_blank"); });"
paste textarea
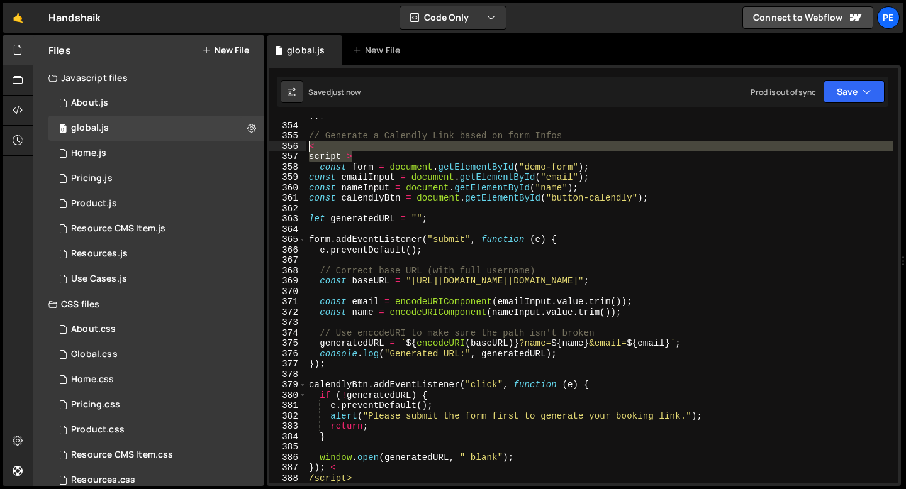
drag, startPoint x: 355, startPoint y: 157, endPoint x: 310, endPoint y: 144, distance: 47.2
click at [310, 144] on div "}) ; // Generate a Calendly Link based on form Infos < script > const form = do…" at bounding box center [599, 303] width 587 height 386
type textarea "< script >"
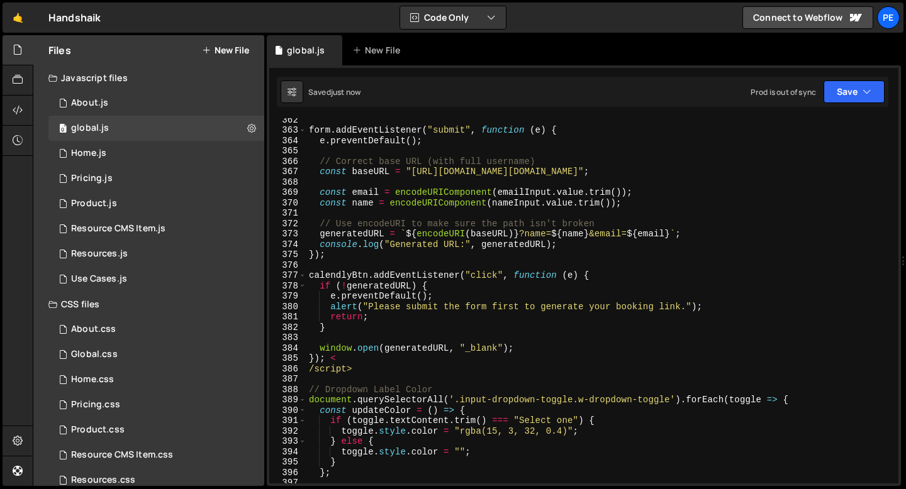
scroll to position [3760, 0]
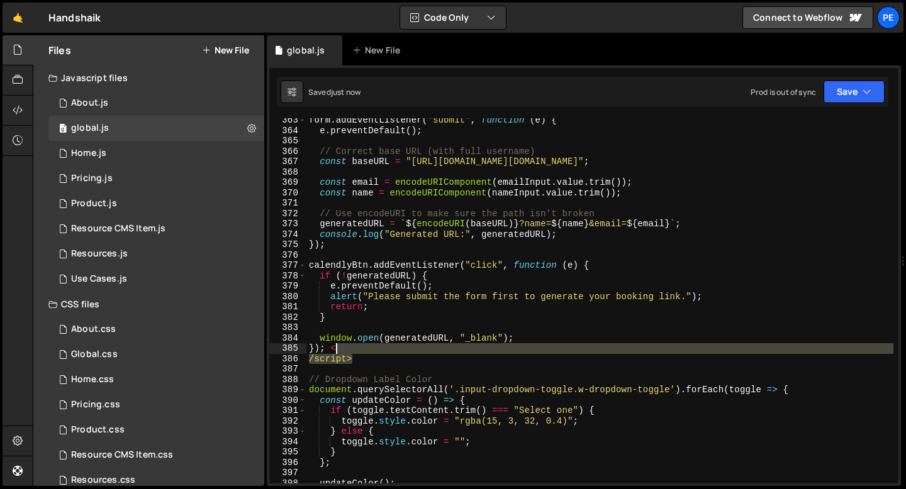
drag, startPoint x: 354, startPoint y: 356, endPoint x: 333, endPoint y: 348, distance: 21.7
click at [333, 349] on div "form . addEventListener ( "submit" , function ( e ) { e . preventDefault ( ) ; …" at bounding box center [599, 308] width 587 height 386
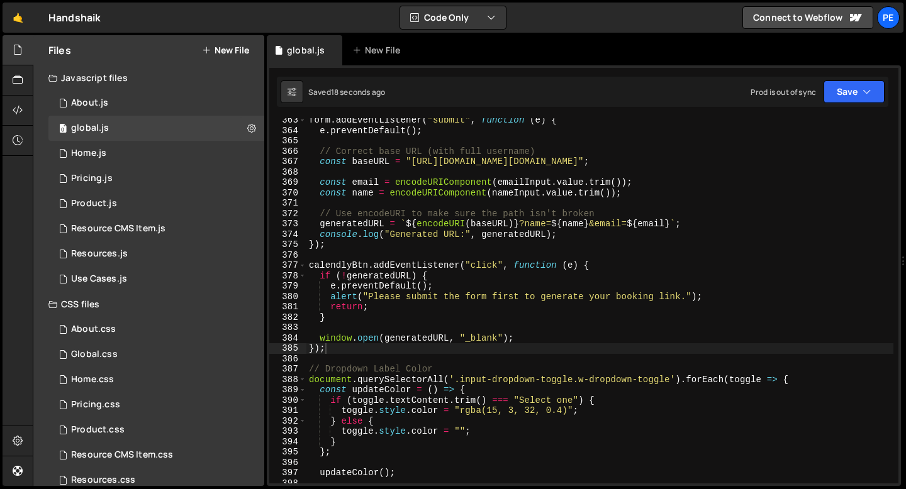
click at [851, 77] on div "Saved 18 seconds ago Prod is out of sync Upgrade to Edit Save Save to Staging S…" at bounding box center [582, 92] width 611 height 30
click at [851, 83] on button "Save" at bounding box center [853, 92] width 61 height 23
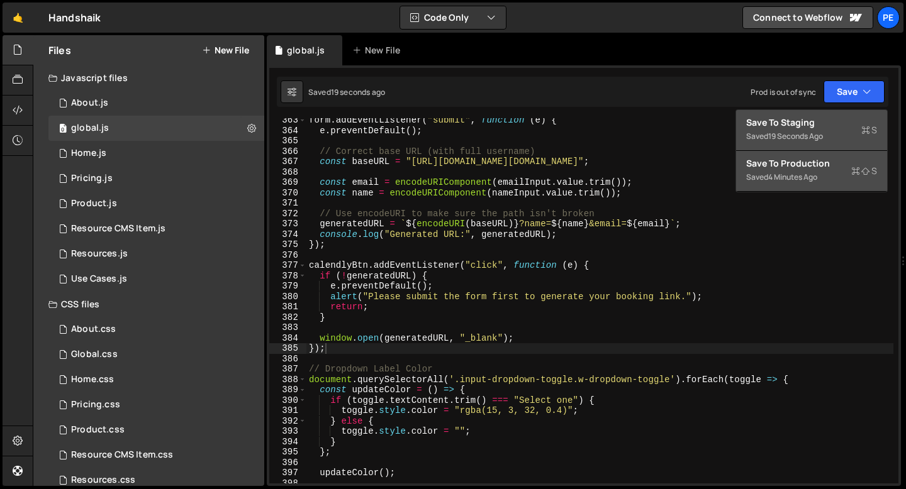
click at [821, 162] on div "Save to Production S" at bounding box center [811, 163] width 131 height 13
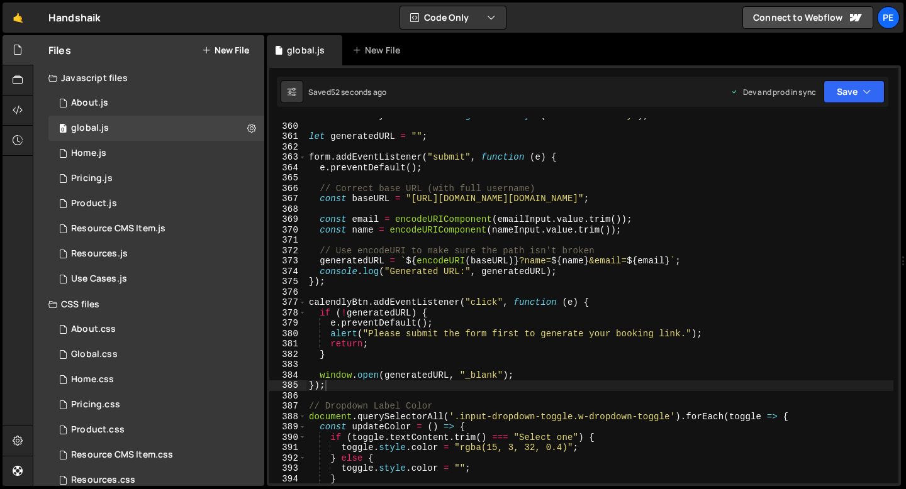
scroll to position [3724, 0]
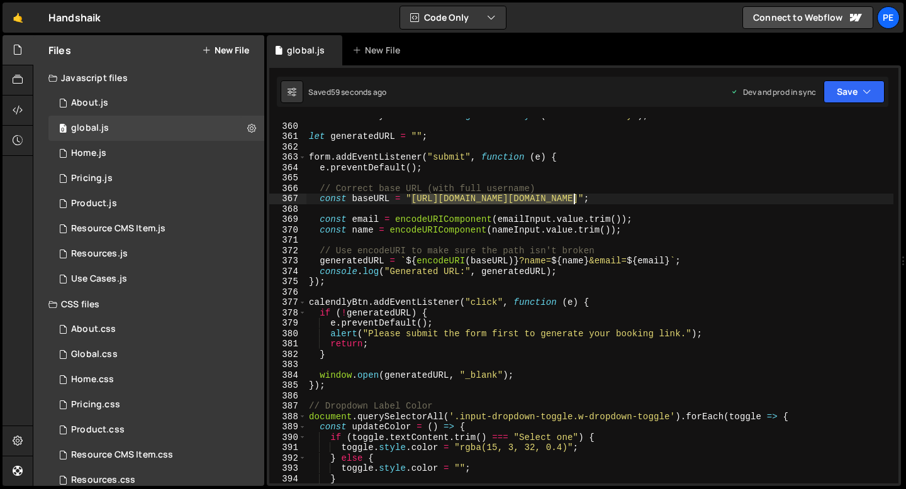
drag, startPoint x: 411, startPoint y: 199, endPoint x: 574, endPoint y: 201, distance: 163.0
click at [574, 201] on div "const calendlyBtn = document . getElementById ( "button-calendly" ) ; let gener…" at bounding box center [599, 304] width 587 height 386
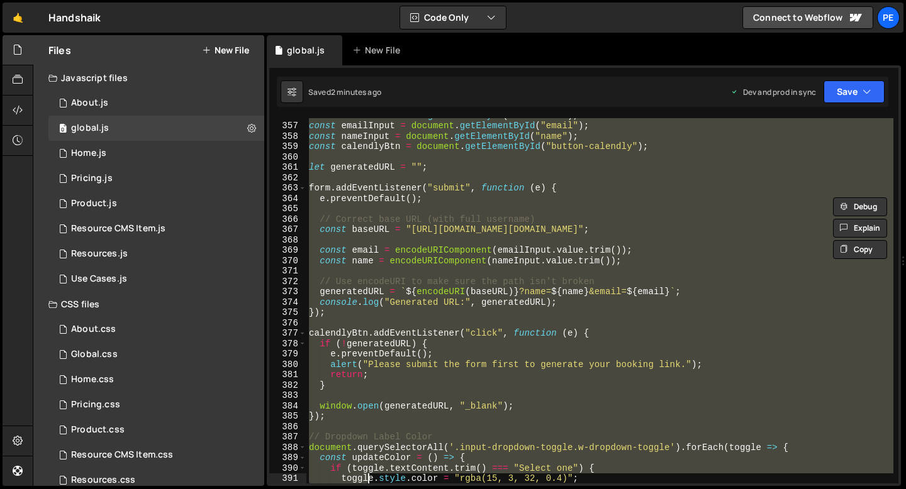
scroll to position [3807, 0]
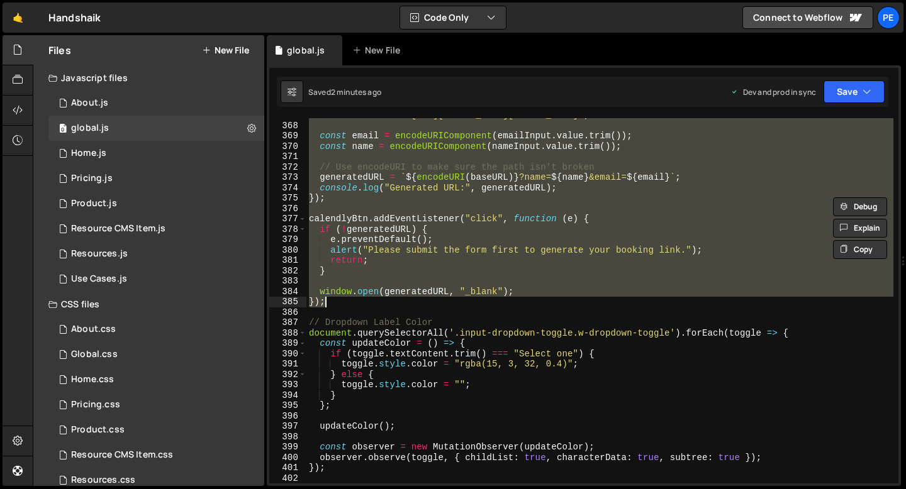
drag, startPoint x: 311, startPoint y: 229, endPoint x: 337, endPoint y: 303, distance: 78.0
click at [337, 303] on div "const baseURL = "https://cal.com/josh.handshaik" ; const email = encodeURICompo…" at bounding box center [599, 303] width 587 height 386
paste textarea
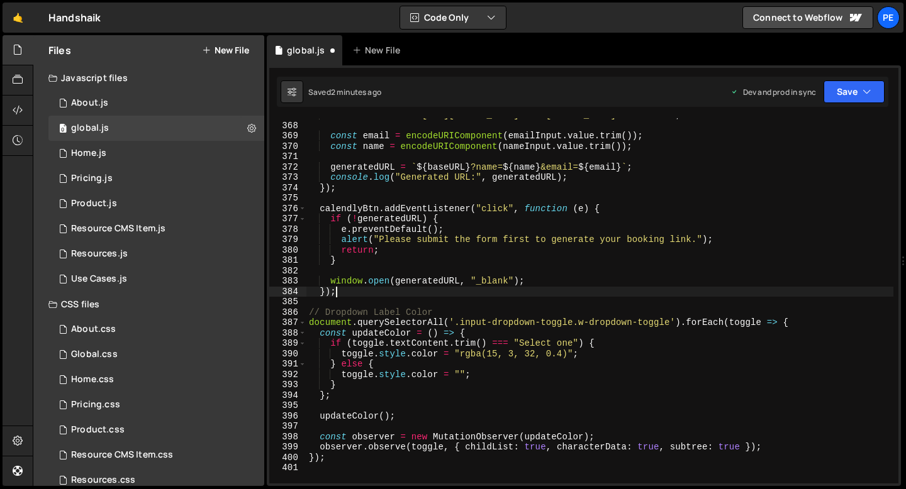
type textarea "});"
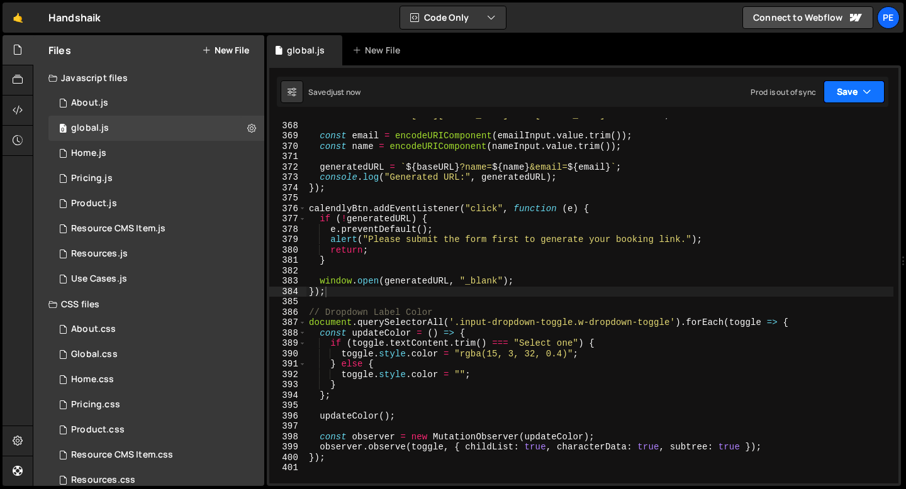
click at [863, 93] on icon "button" at bounding box center [866, 92] width 9 height 13
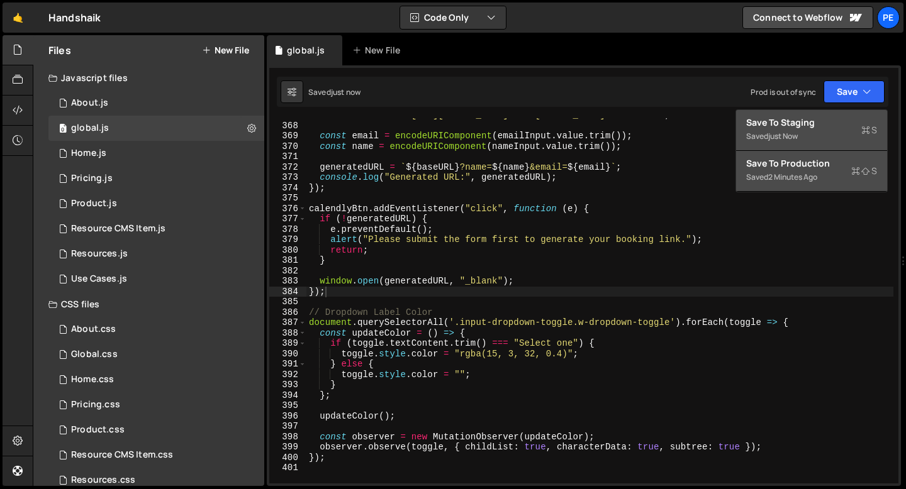
click at [798, 182] on div "Saved 2 minutes ago" at bounding box center [811, 177] width 131 height 15
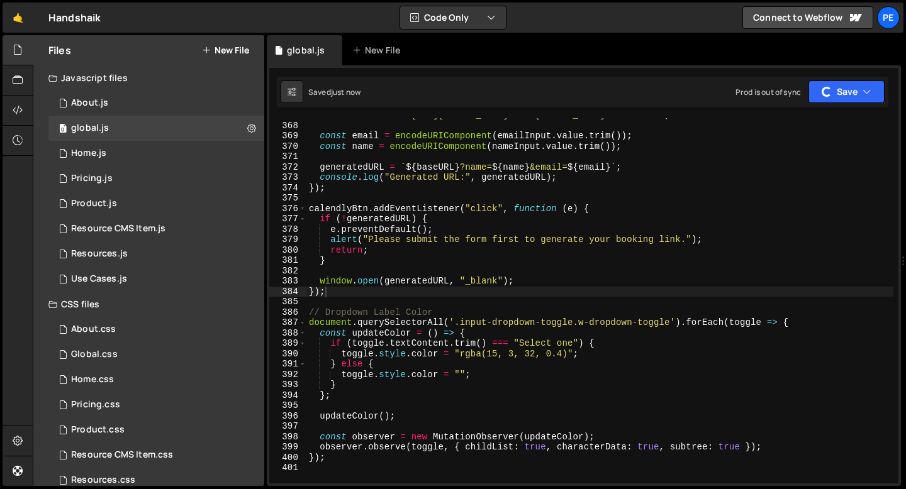
click at [681, 162] on div "const baseURL = "https://cal.com/" + "josh.handshaik" ; const email = encodeURI…" at bounding box center [599, 303] width 587 height 386
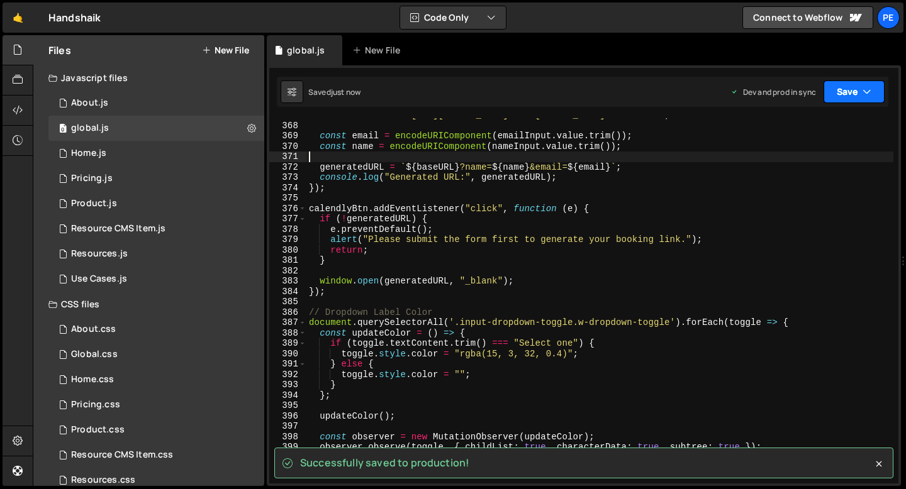
click at [830, 99] on button "Save" at bounding box center [853, 92] width 61 height 23
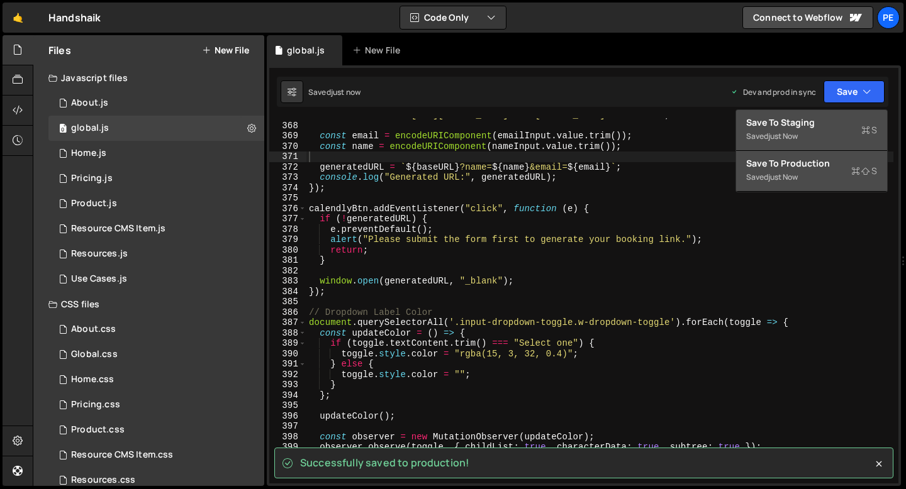
click at [813, 164] on div "Save to Production S" at bounding box center [811, 163] width 131 height 13
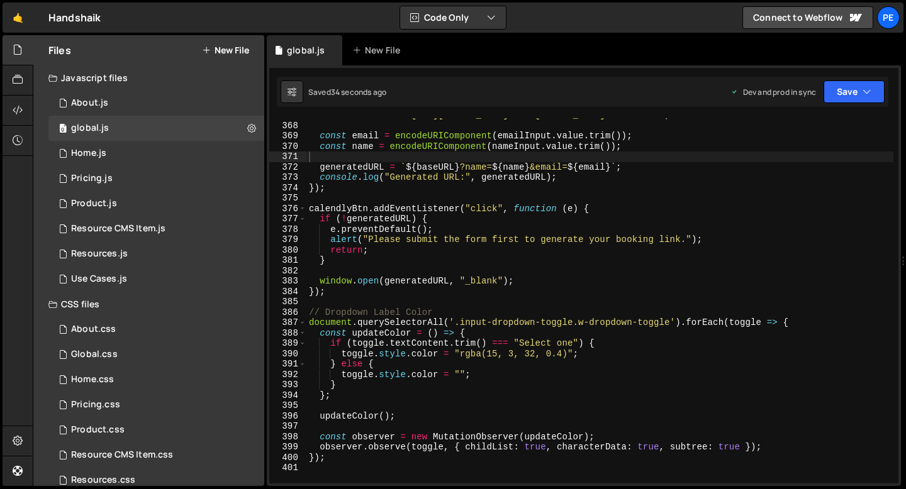
type textarea "alert("Please submit the form first to generate your booking link.");"
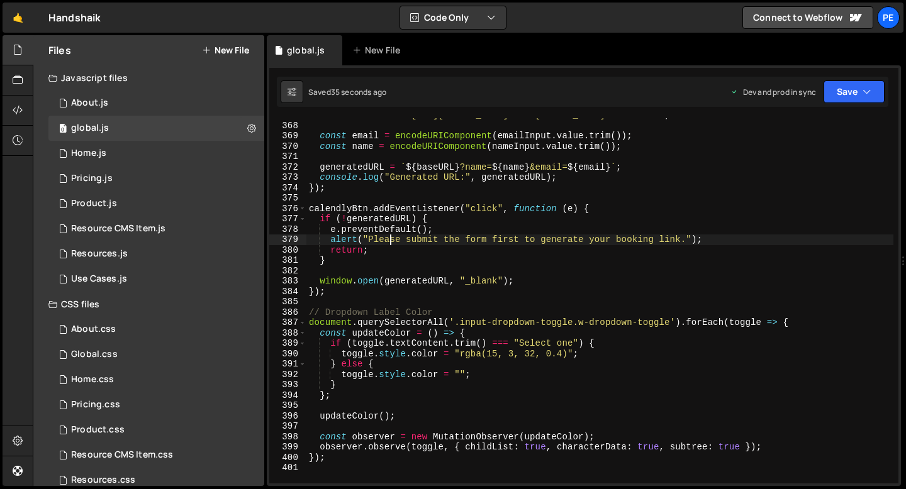
click at [391, 235] on div "const baseURL = "https://cal.com/" + "josh.handshaik" ; const email = encodeURI…" at bounding box center [599, 303] width 587 height 386
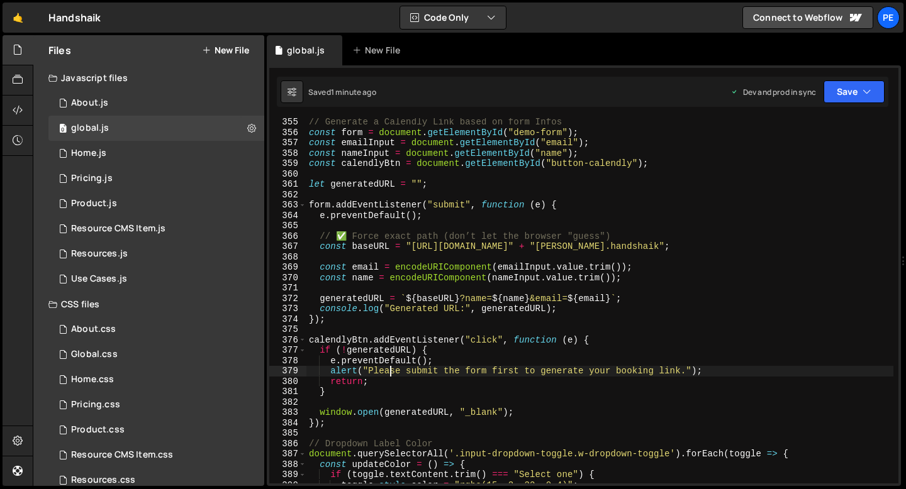
scroll to position [3679, 0]
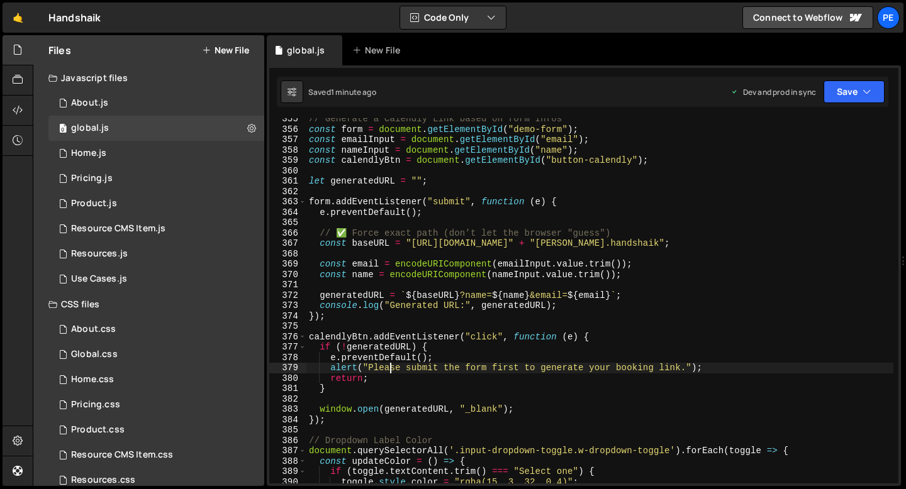
click at [420, 328] on div "// Generate a Calendly Link based on form Infos const form = document . getElem…" at bounding box center [599, 307] width 587 height 386
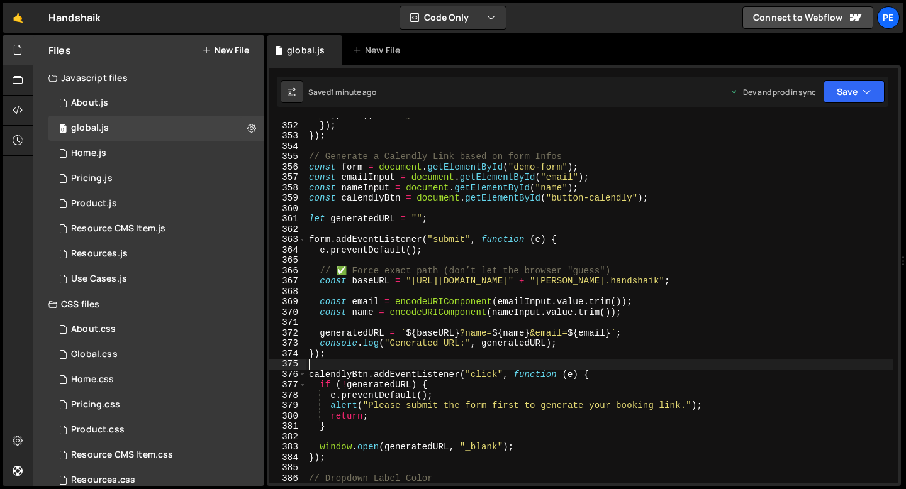
scroll to position [3641, 0]
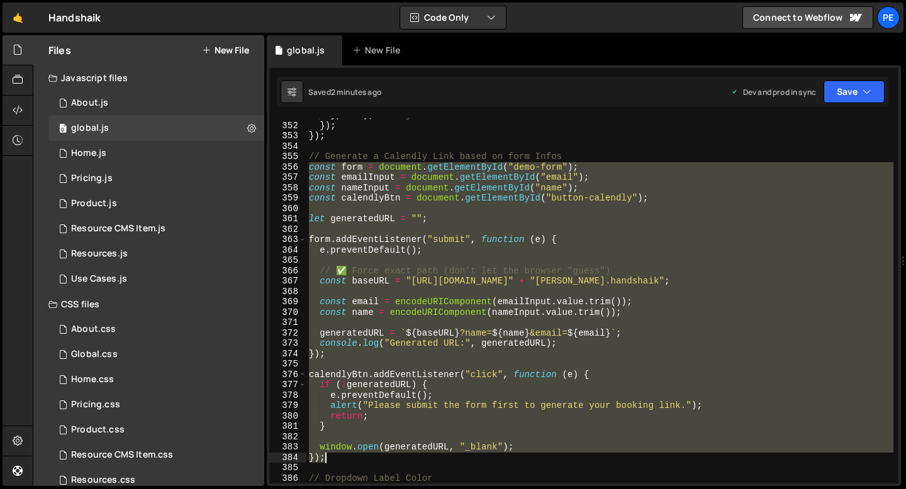
drag, startPoint x: 310, startPoint y: 169, endPoint x: 329, endPoint y: 457, distance: 288.8
click at [329, 457] on div "} , 200 ) ; // Adjust as needed }) ; }) ; // Generate a Calendly Link based on …" at bounding box center [599, 303] width 587 height 386
click at [862, 105] on div "Saved 2 minutes ago Dev and prod in sync Upgrade to Edit Save Save to Staging S…" at bounding box center [582, 92] width 611 height 30
click at [532, 282] on div "} , 200 ) ; // Adjust as needed }) ; }) ; // Generate a Calendly Link based on …" at bounding box center [599, 301] width 587 height 366
type textarea "const baseURL = "https://cal.com/" + "josh.handshaik";"
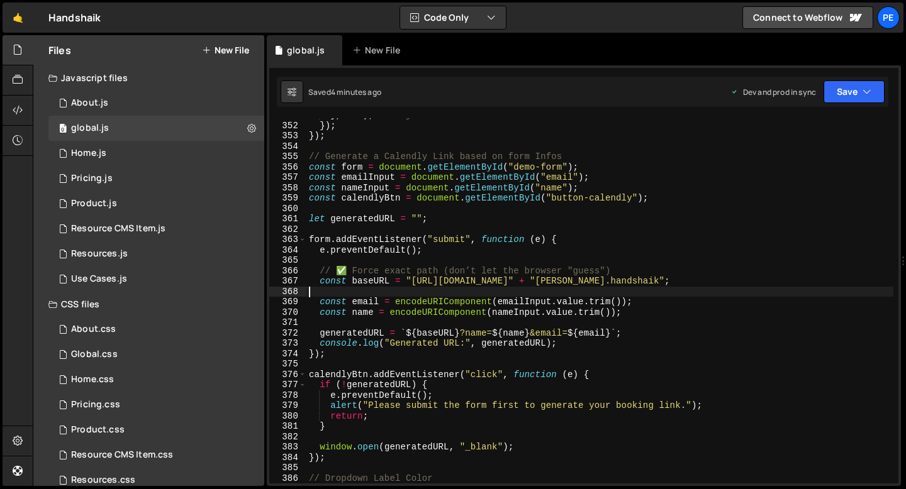
click at [460, 291] on div "} , 200 ) ; // Adjust as needed }) ; }) ; // Generate a Calendly Link based on …" at bounding box center [599, 303] width 587 height 386
click at [421, 232] on div "} , 200 ) ; // Adjust as needed }) ; }) ; // Generate a Calendly Link based on …" at bounding box center [599, 303] width 587 height 386
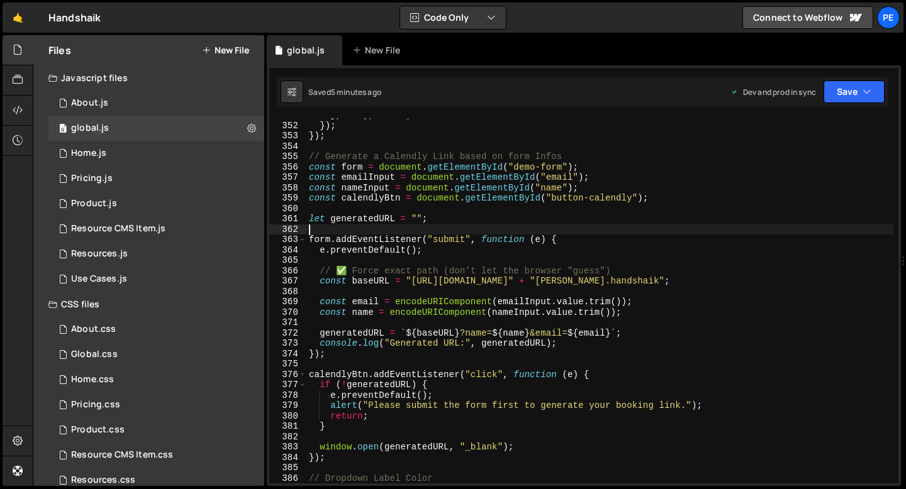
click at [400, 258] on div "} , 200 ) ; // Adjust as needed }) ; }) ; // Generate a Calendly Link based on …" at bounding box center [599, 303] width 587 height 386
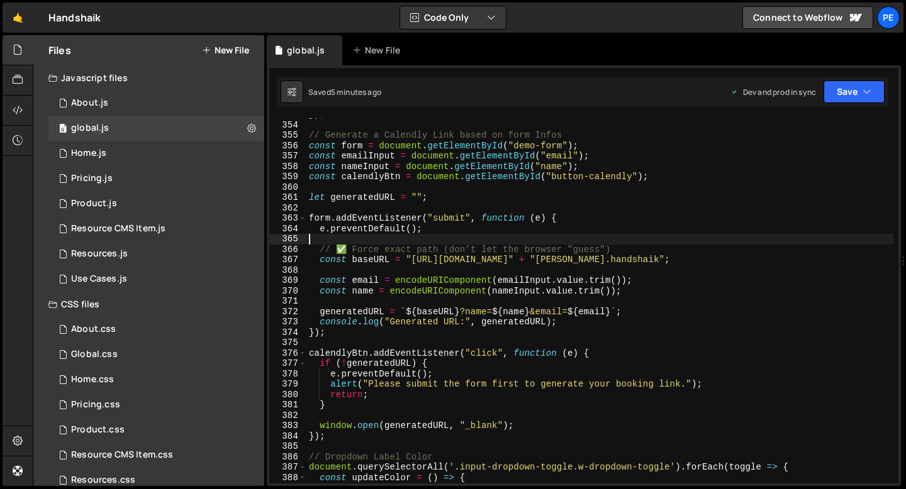
scroll to position [3671, 0]
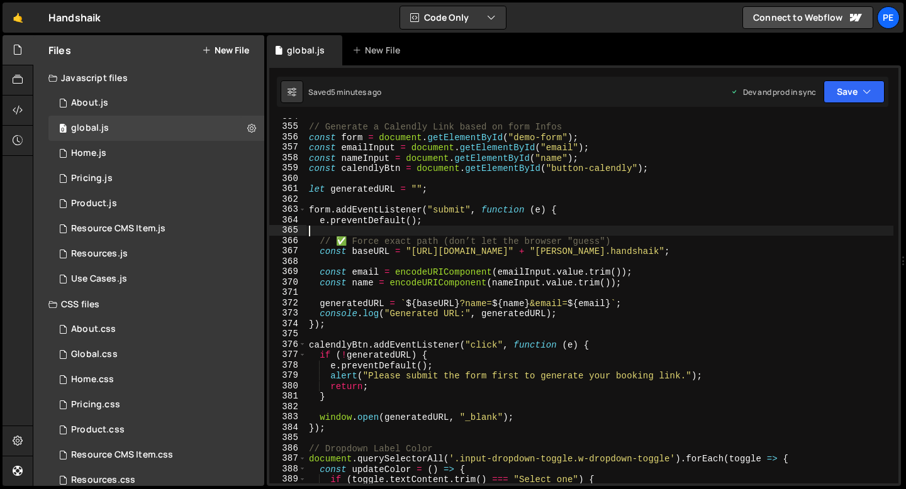
click at [316, 340] on div "// Generate a Calendly Link based on form Infos const form = document . getElem…" at bounding box center [599, 304] width 587 height 386
type textarea "calendlyBtn.addEventListener("click", function (e) {"
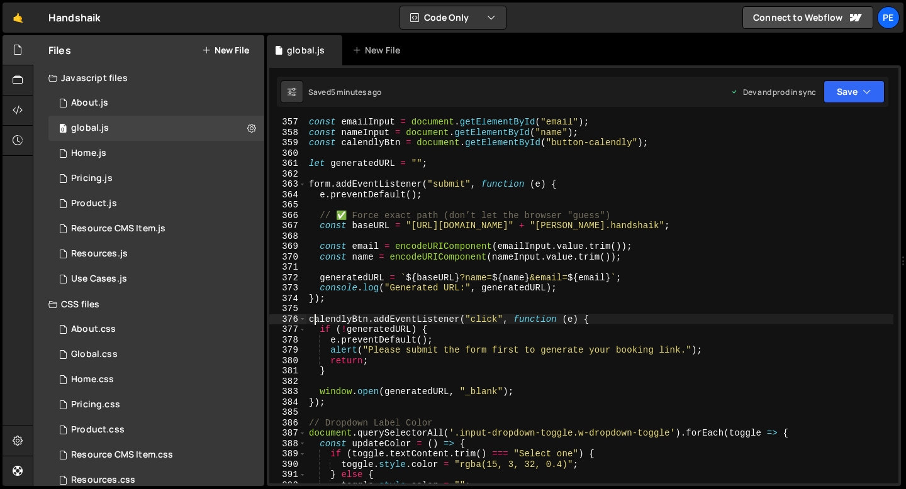
scroll to position [3697, 0]
click at [333, 377] on div "const emailInput = document . getElementById ( "email" ) ; const nameInput = do…" at bounding box center [599, 310] width 587 height 386
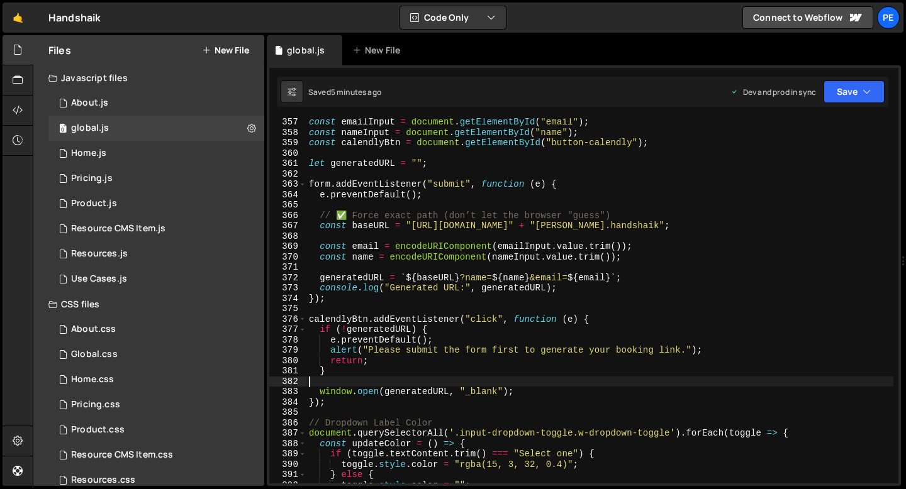
click at [333, 374] on div "const emailInput = document . getElementById ( "email" ) ; const nameInput = do…" at bounding box center [599, 310] width 587 height 386
type textarea "}"
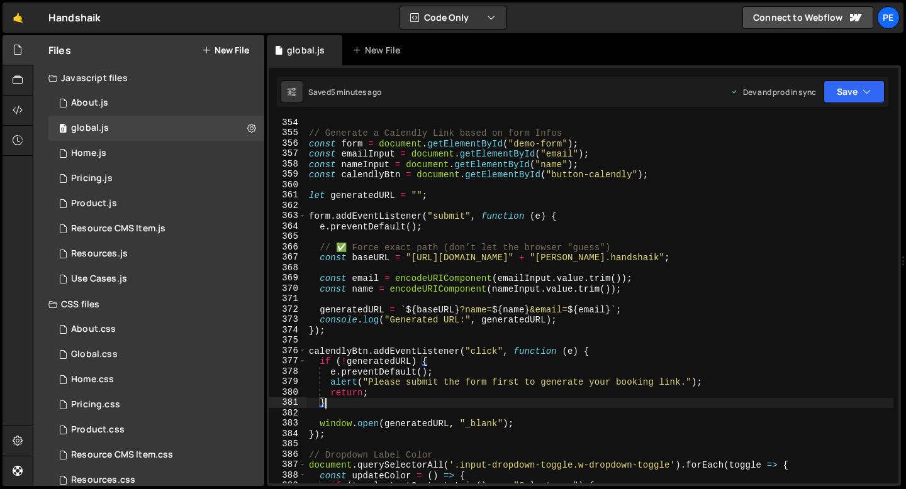
scroll to position [3627, 0]
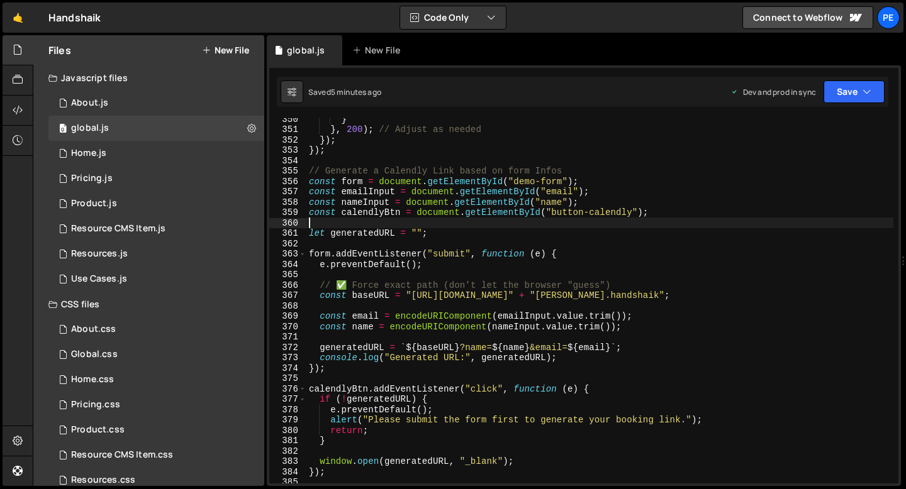
click at [329, 225] on div "} } , 200 ) ; // Adjust as needed }) ; }) ; // Generate a Calendly Link based o…" at bounding box center [599, 307] width 587 height 386
click at [566, 172] on div "} } , 200 ) ; // Adjust as needed }) ; }) ; // Generate a Calendly Link based o…" at bounding box center [599, 307] width 587 height 386
type textarea "// Generate a Calendly Link based on form Infos"
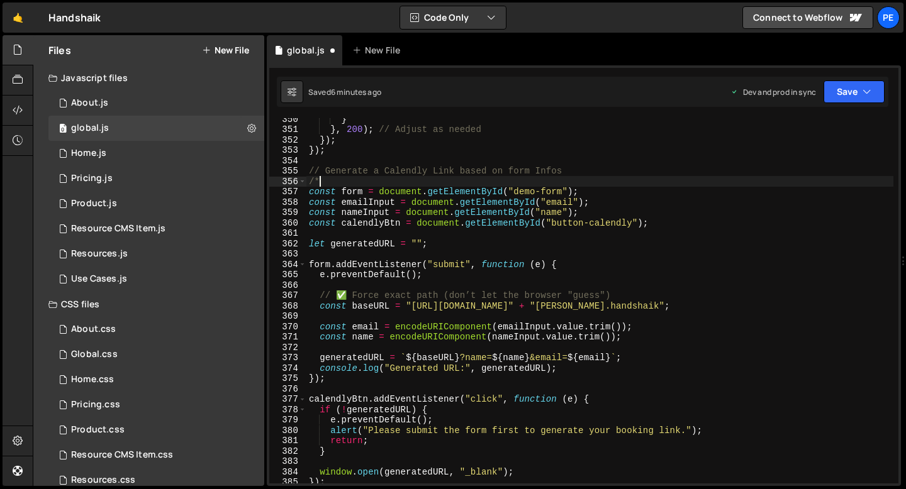
scroll to position [3669, 0]
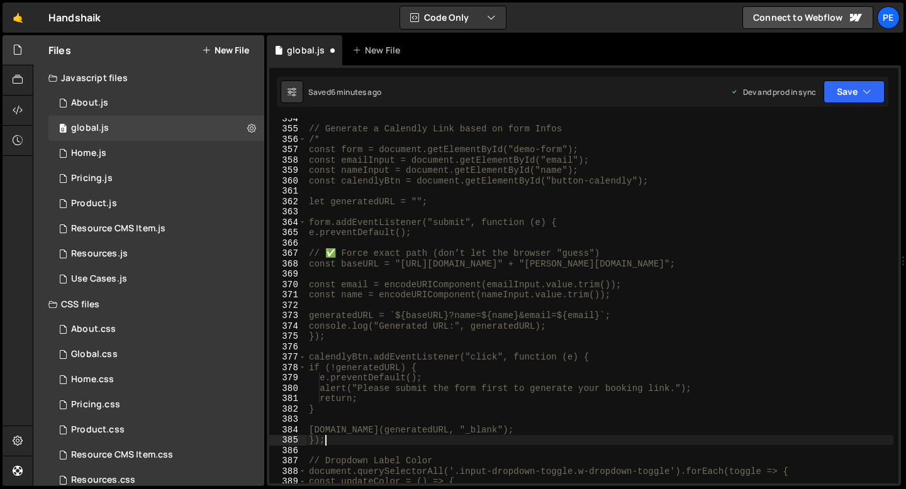
click at [334, 442] on div "// Generate a Calendly Link based on form Infos /* const form = document.getEle…" at bounding box center [599, 306] width 587 height 386
type textarea "});"
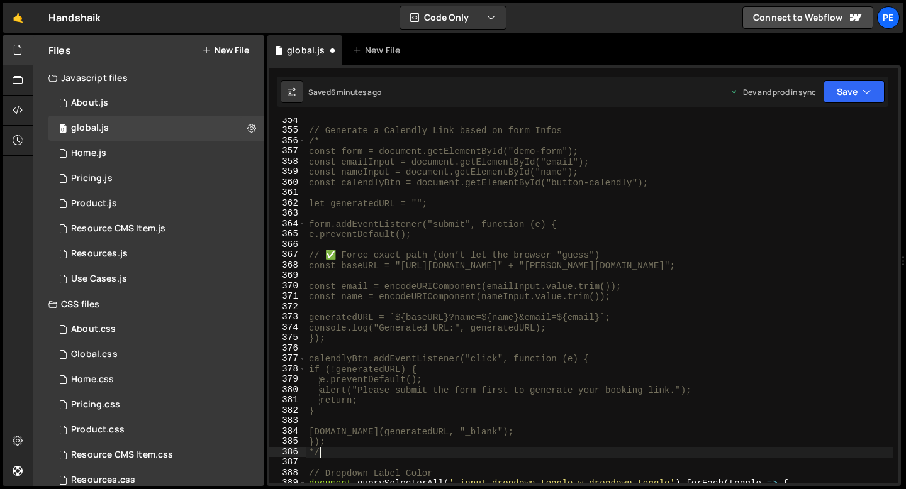
scroll to position [3659, 0]
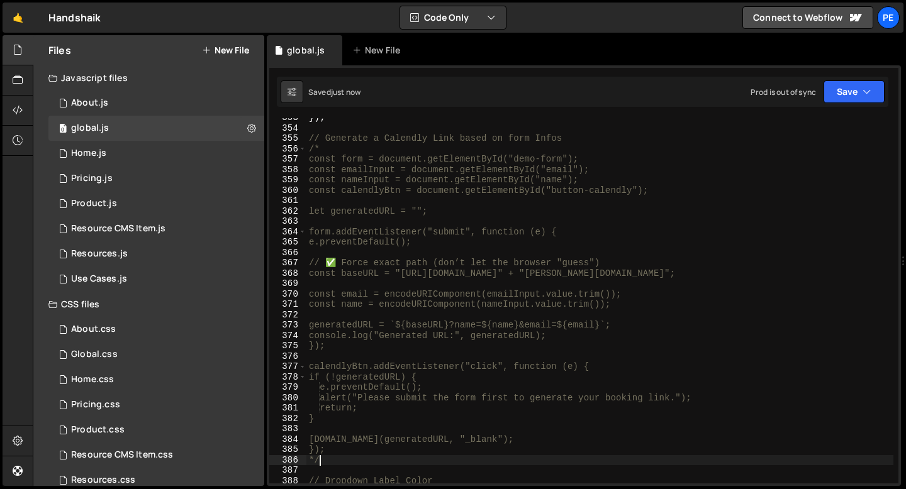
type textarea "*/"
click at [660, 216] on div "}) ; // Generate a Calendly Link based on form Infos /* const form = document.g…" at bounding box center [599, 306] width 587 height 386
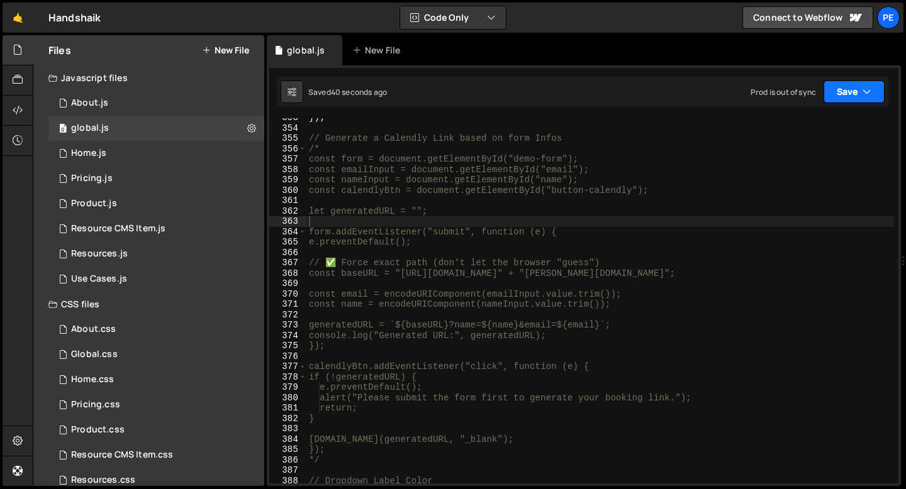
click at [843, 89] on button "Save" at bounding box center [853, 92] width 61 height 23
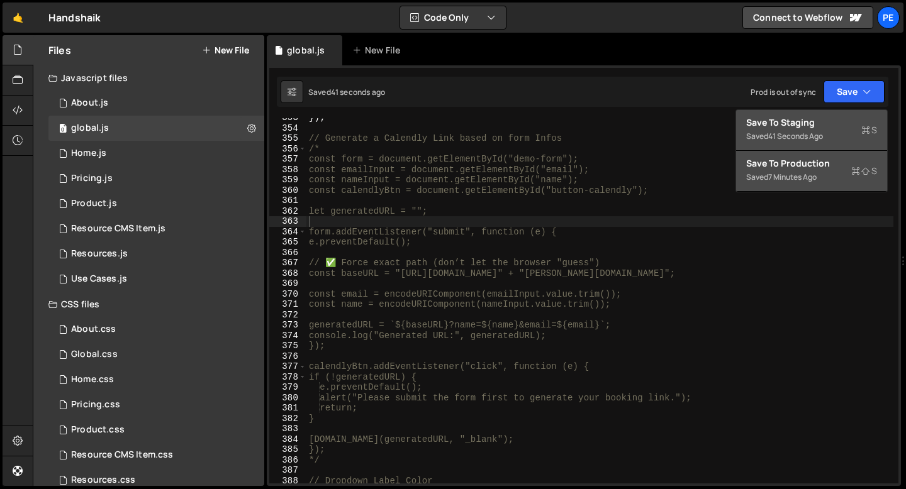
click at [805, 181] on div "7 minutes ago" at bounding box center [792, 177] width 48 height 11
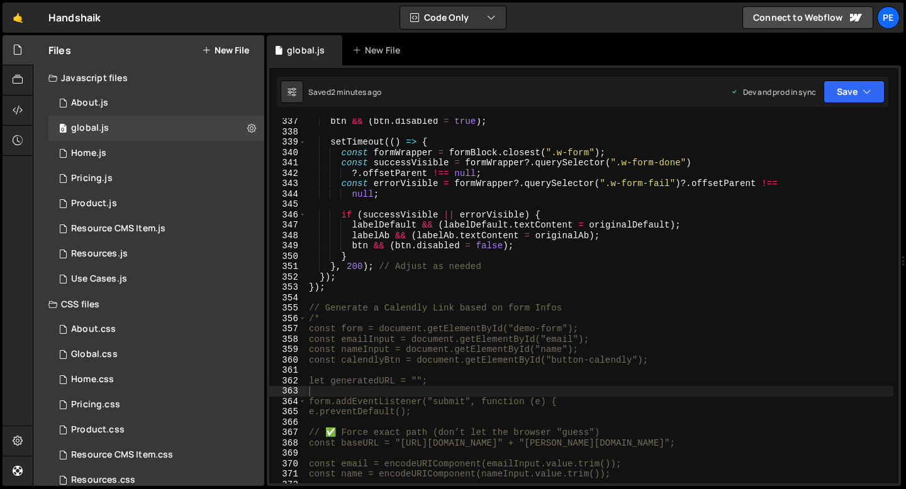
scroll to position [3490, 0]
click at [857, 97] on button "Save" at bounding box center [853, 92] width 61 height 23
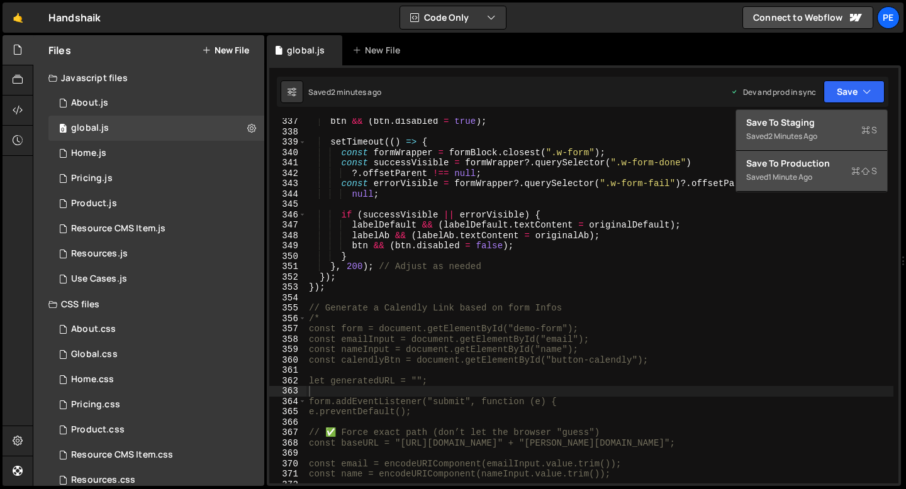
click at [808, 169] on div "Save to Production S" at bounding box center [811, 163] width 131 height 13
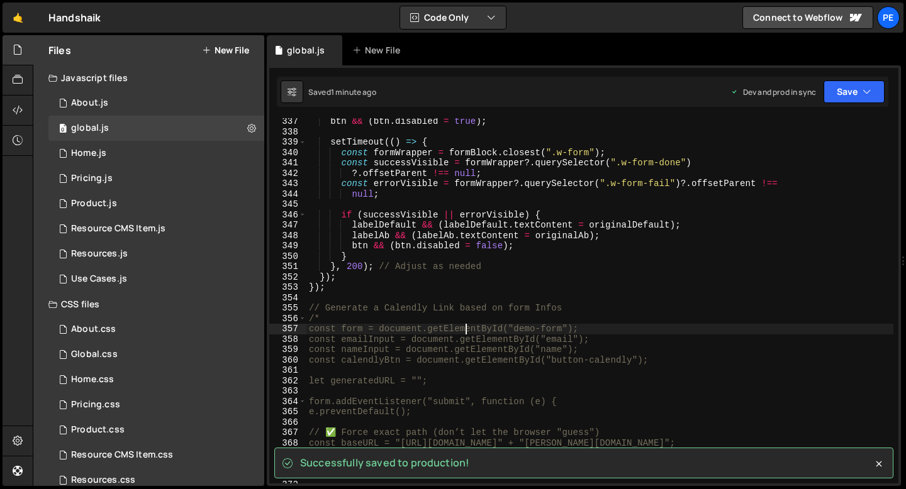
click at [466, 324] on div "btn && ( btn . disabled = true ) ; setTimeout (( ) => { const formWrapper = for…" at bounding box center [599, 309] width 587 height 386
click at [398, 305] on div "btn && ( btn . disabled = true ) ; setTimeout (( ) => { const formWrapper = for…" at bounding box center [599, 309] width 587 height 386
type textarea "// Generate a Calendly Link based on form Infos"
click at [398, 305] on div "btn && ( btn . disabled = true ) ; setTimeout (( ) => { const formWrapper = for…" at bounding box center [599, 309] width 587 height 386
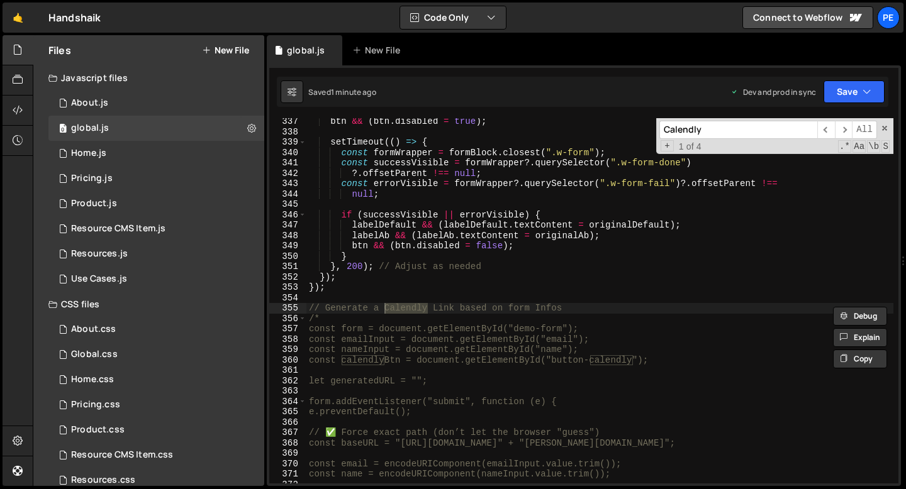
paste input "https://cal.com/josh.handshaik"
click at [783, 135] on input "https://cal.com/josh.handshaik" at bounding box center [738, 130] width 158 height 18
click at [782, 135] on input "https://cal.com/josh.handshaik" at bounding box center [738, 130] width 158 height 18
type input "calendly"
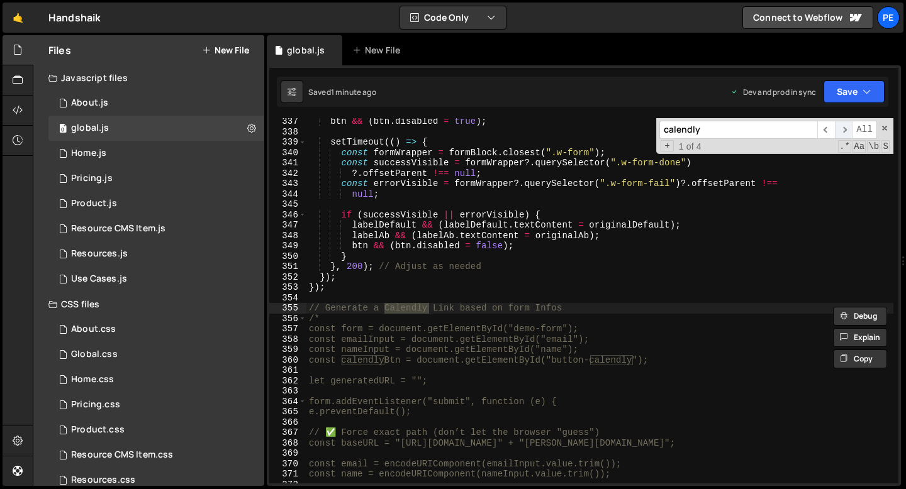
click at [843, 129] on span "​" at bounding box center [844, 130] width 18 height 18
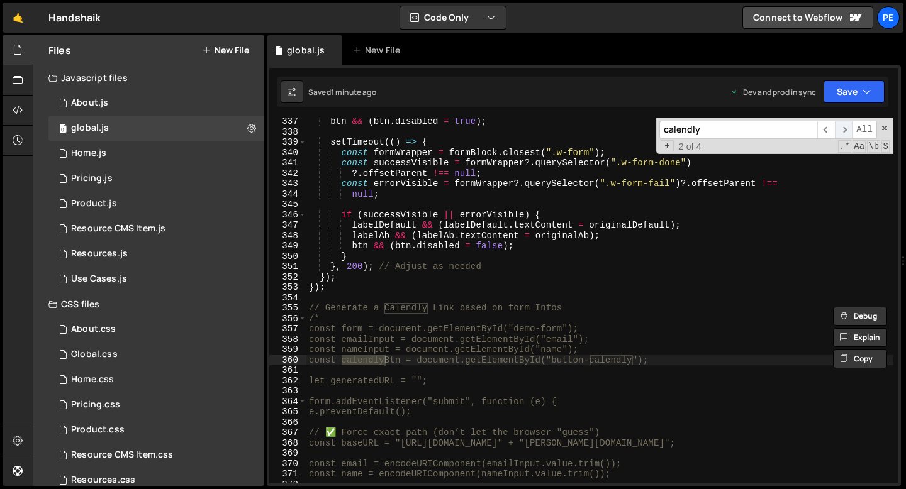
click at [843, 129] on span "​" at bounding box center [844, 130] width 18 height 18
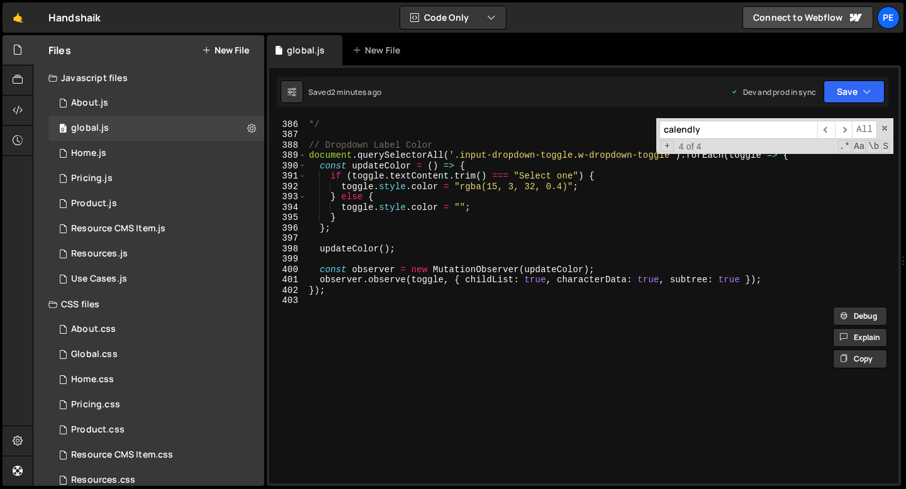
scroll to position [3995, 0]
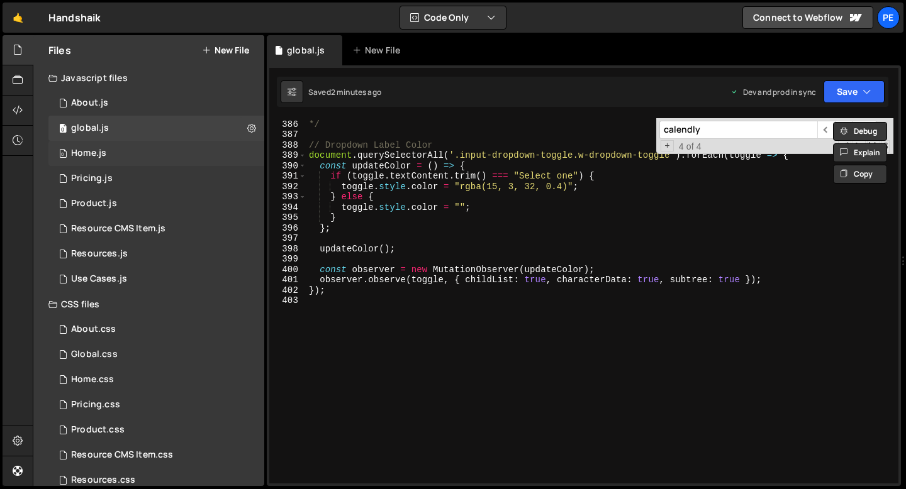
click at [123, 148] on div "0 Home.js 0" at bounding box center [156, 153] width 216 height 25
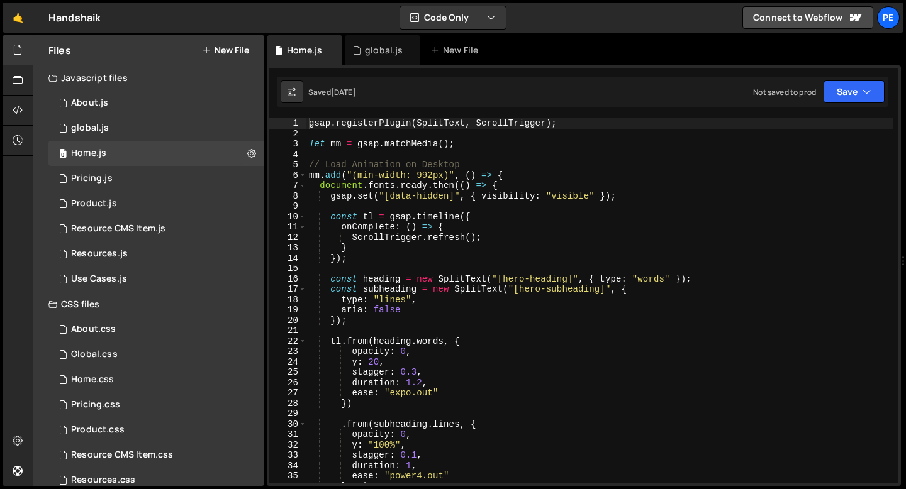
scroll to position [345, 0]
type textarea "gsap.set("[data-hidden]", { visibility: "visible" });"
click at [498, 198] on div "gsap . registerPlugin ( SplitText , ScrollTrigger ) ; let mm = gsap . matchMedi…" at bounding box center [599, 311] width 587 height 386
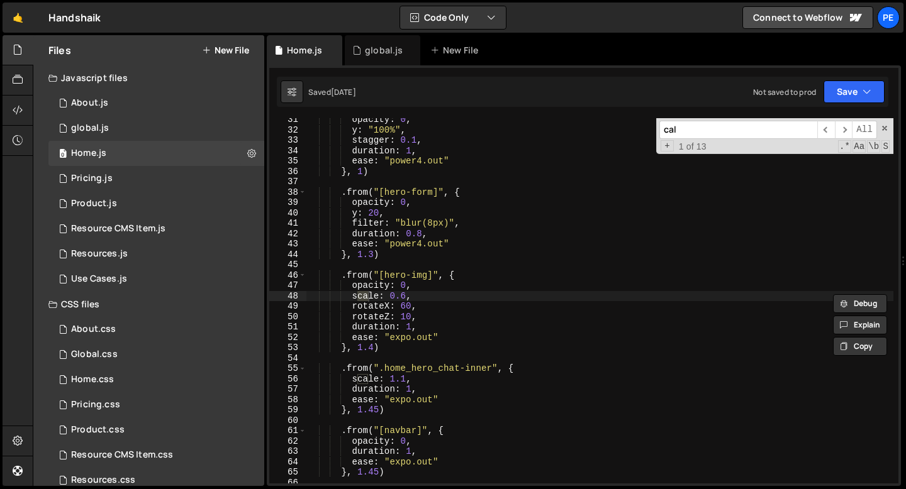
scroll to position [315, 0]
type input "c"
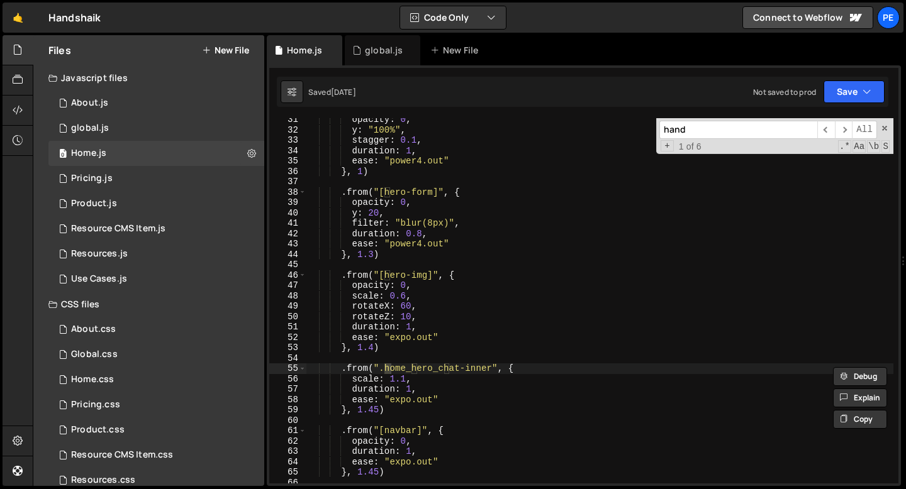
scroll to position [4685, 0]
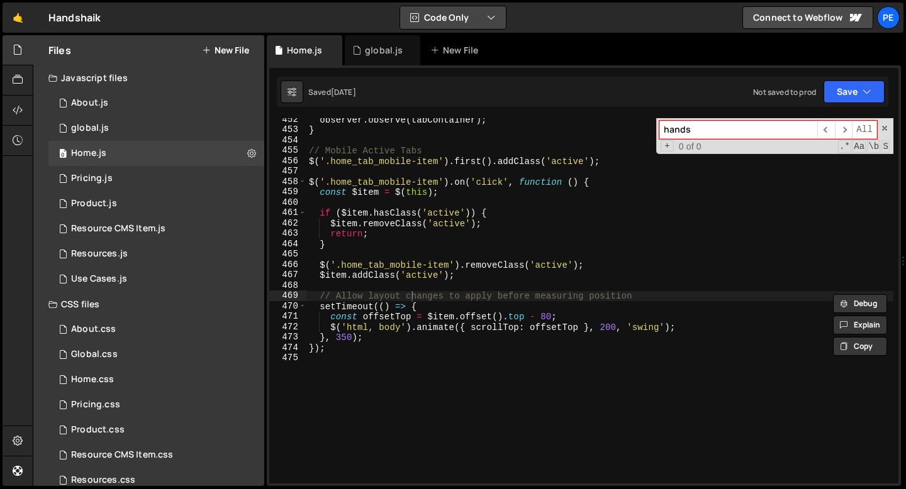
type input "hands"
